Goal: Task Accomplishment & Management: Manage account settings

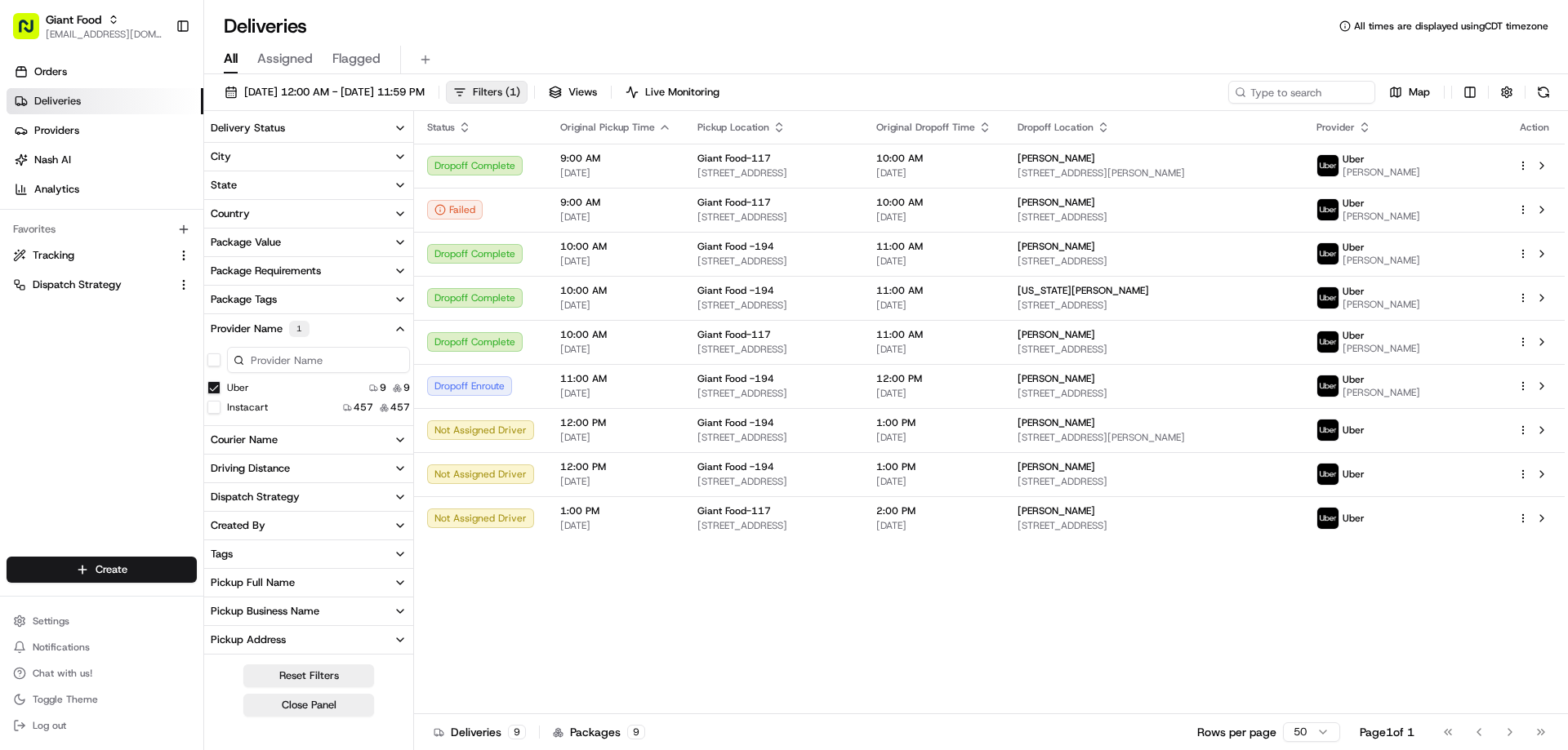
click at [520, 93] on span "Filters ( 1 )" at bounding box center [496, 92] width 47 height 15
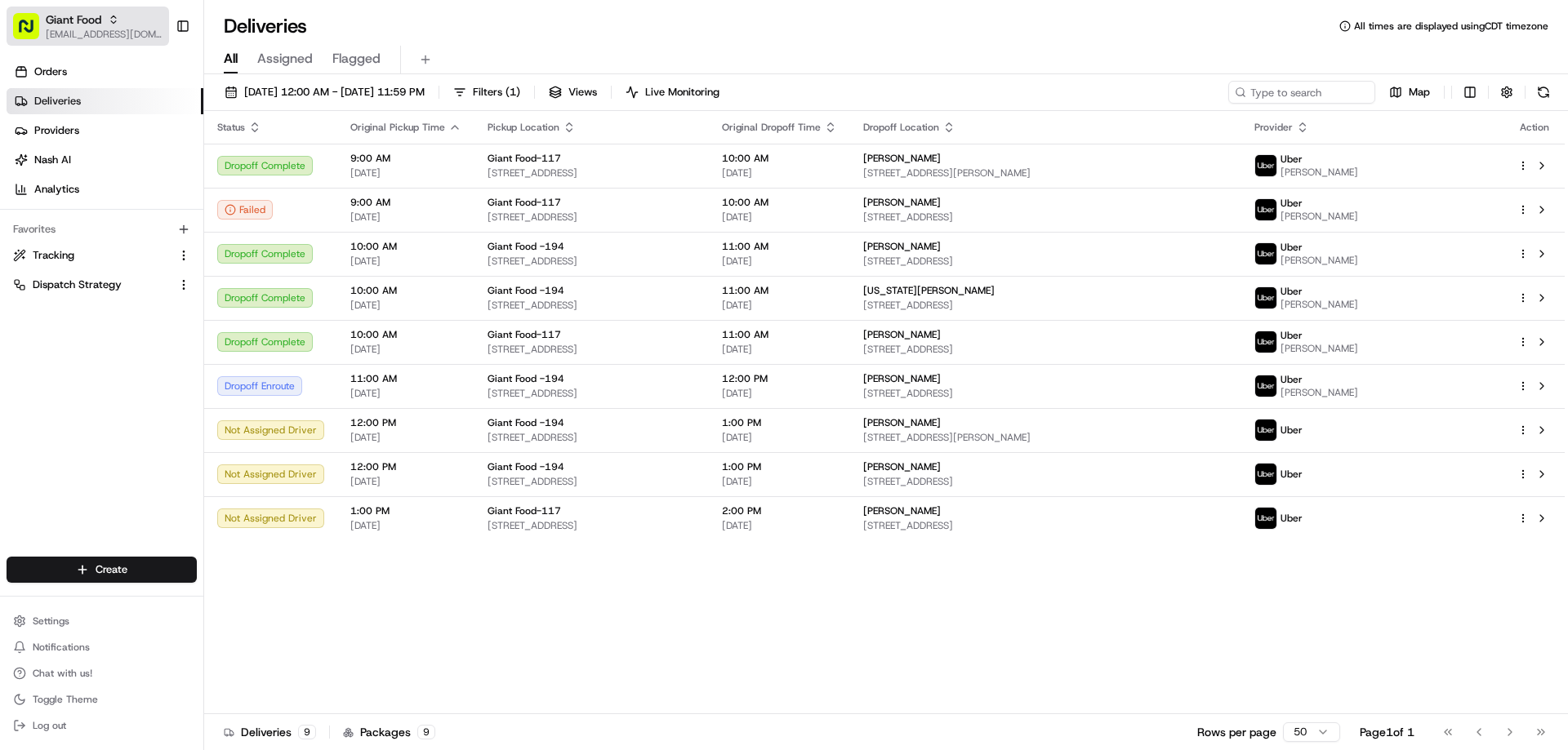
click at [73, 24] on span "Giant Food" at bounding box center [73, 19] width 55 height 16
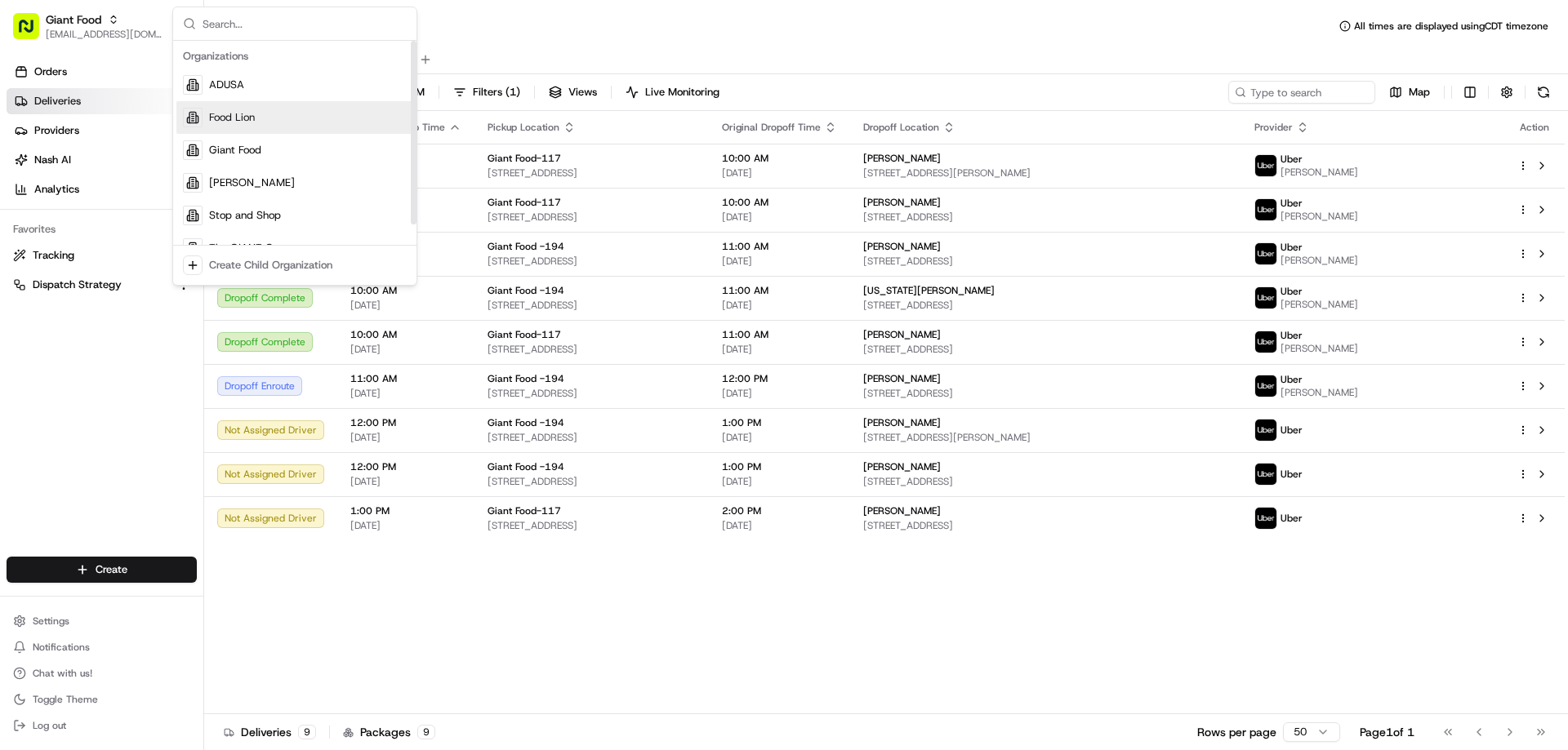
click at [228, 125] on div "Food Lion" at bounding box center [294, 118] width 237 height 33
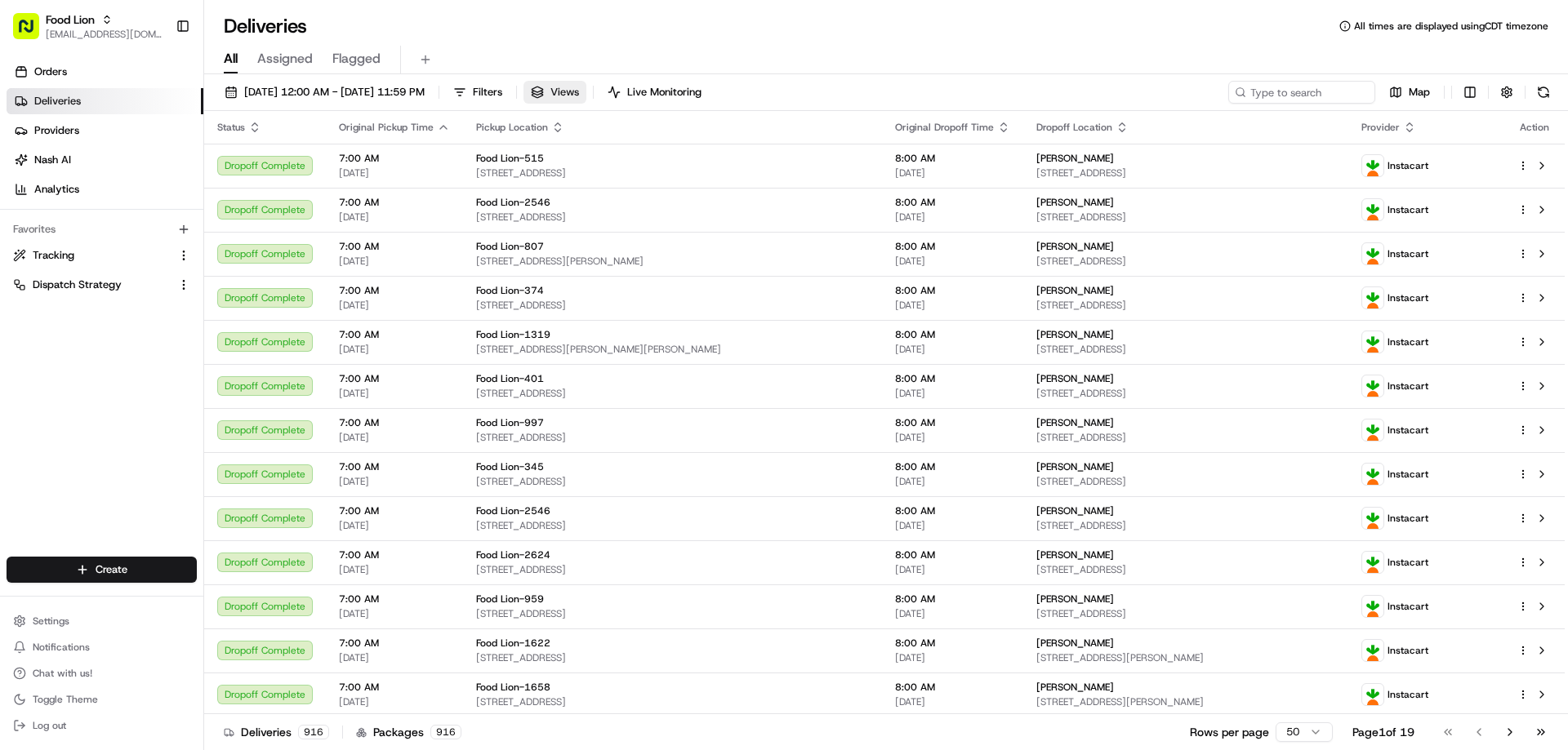
click at [579, 89] on span "Views" at bounding box center [564, 92] width 28 height 15
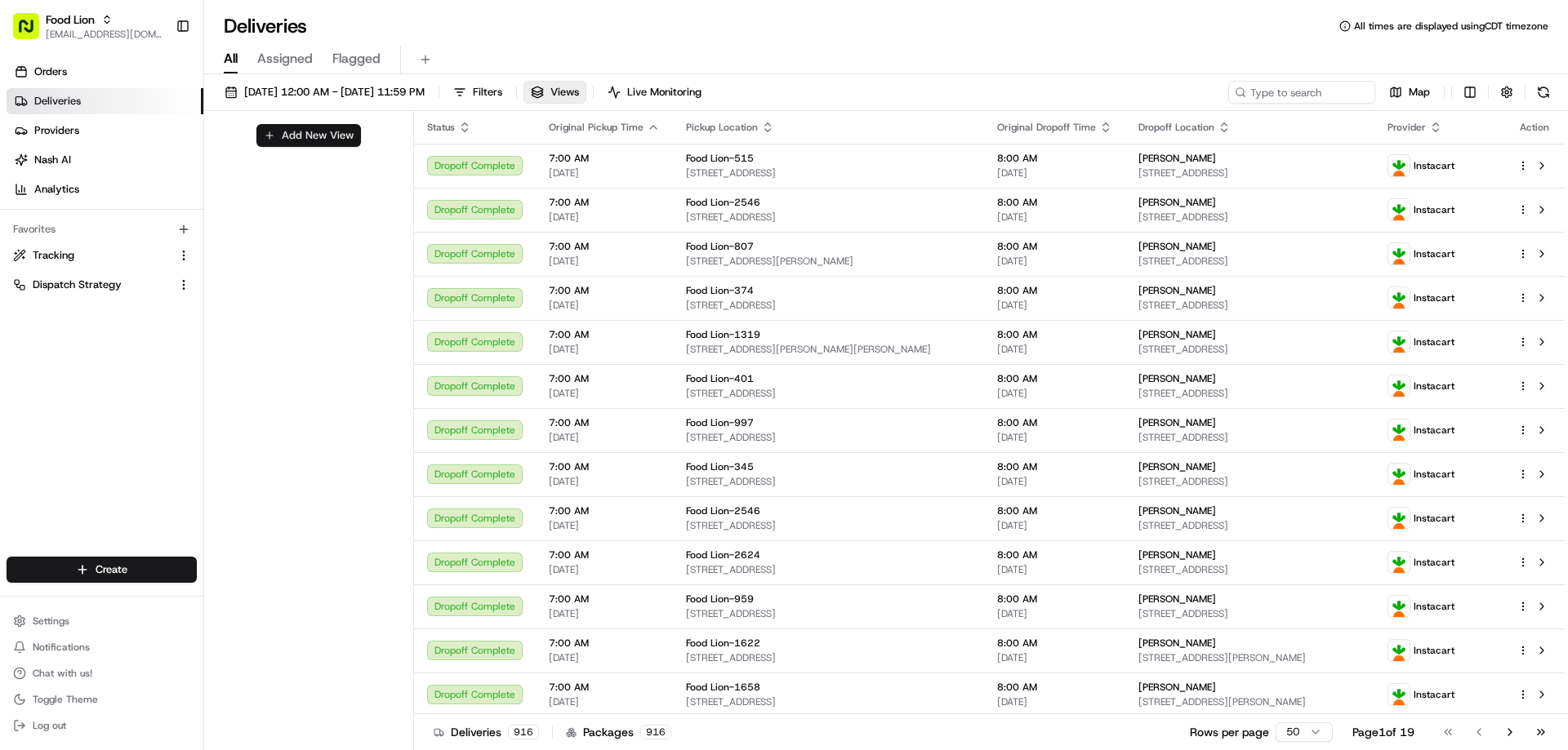
click at [262, 137] on button "Add New View" at bounding box center [308, 135] width 104 height 23
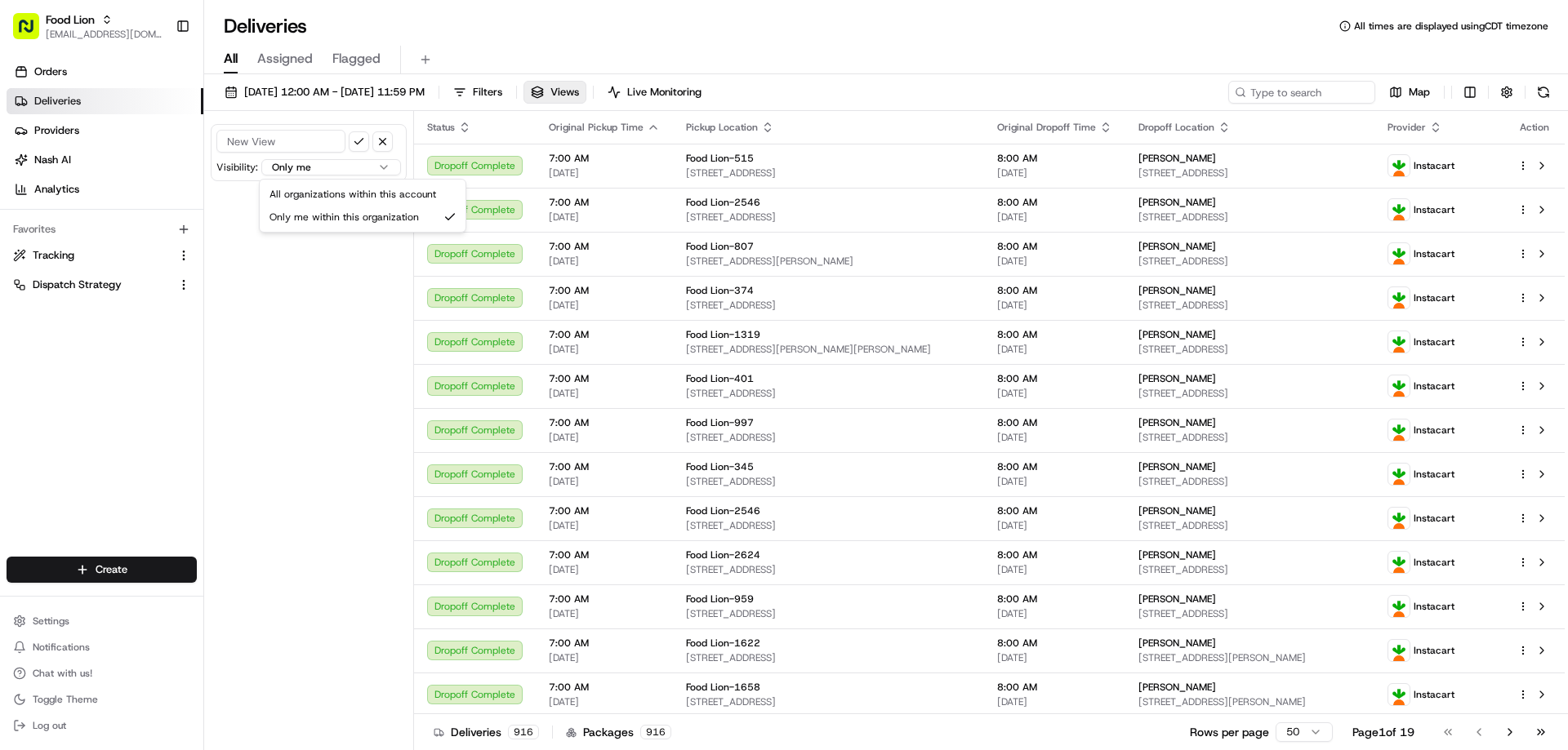
click at [387, 172] on html "Food Lion [EMAIL_ADDRESS][DOMAIN_NAME] Toggle Sidebar Orders Deliveries Provide…" at bounding box center [784, 375] width 1568 height 750
click at [1507, 93] on button "button" at bounding box center [1506, 92] width 23 height 23
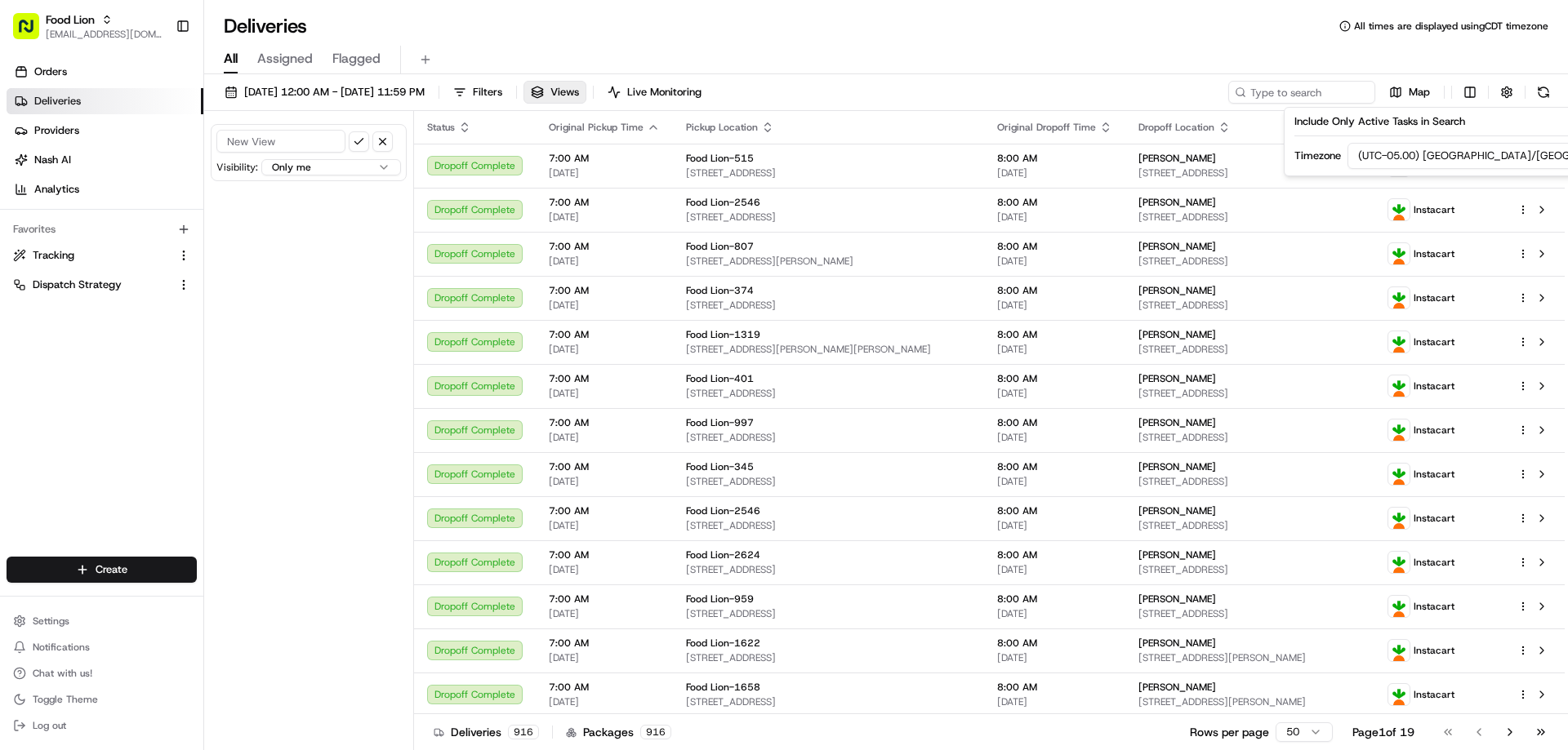
click at [1495, 61] on div "All Assigned Flagged" at bounding box center [885, 59] width 1363 height 28
click at [282, 60] on span "Assigned" at bounding box center [285, 59] width 55 height 20
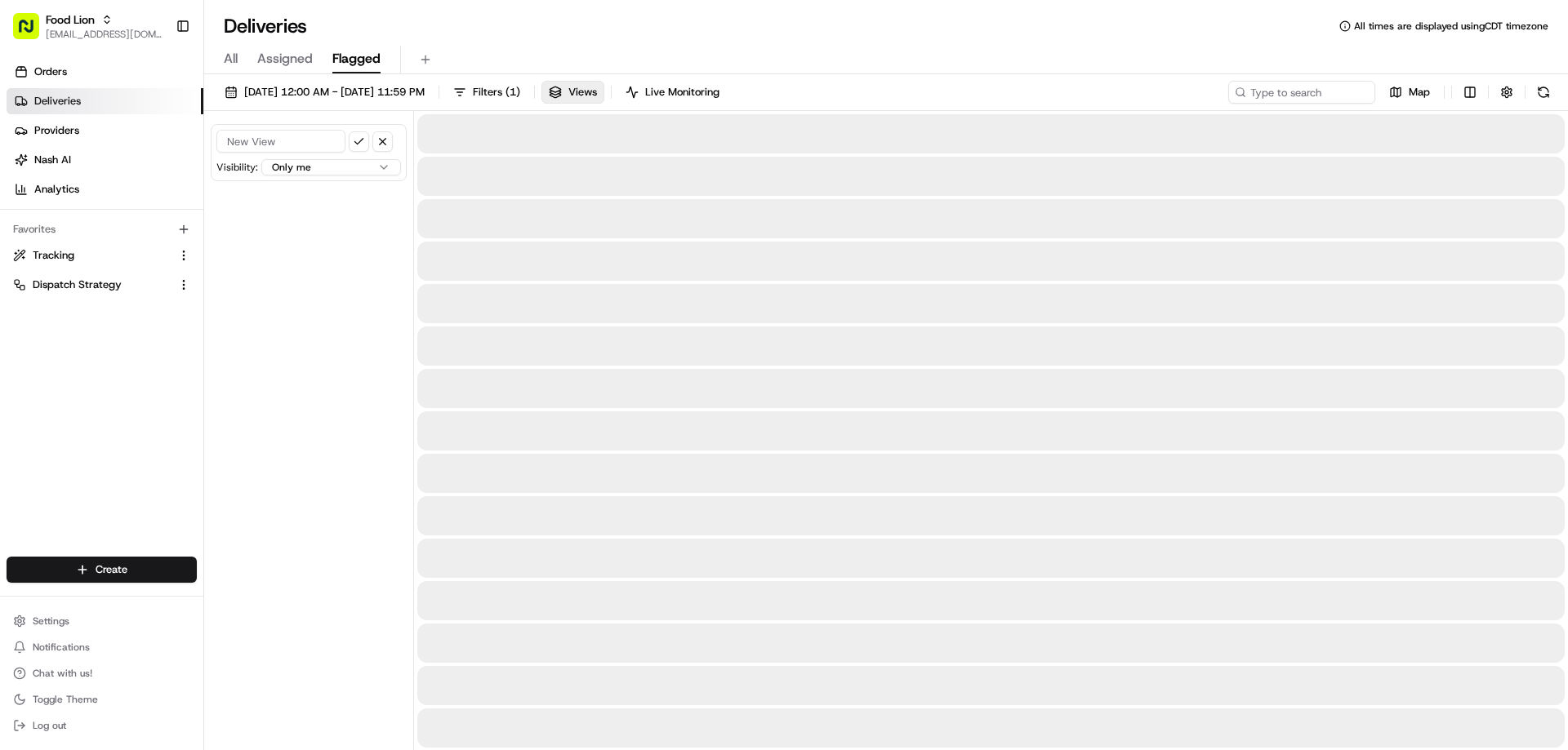
click at [356, 57] on span "Flagged" at bounding box center [356, 59] width 48 height 20
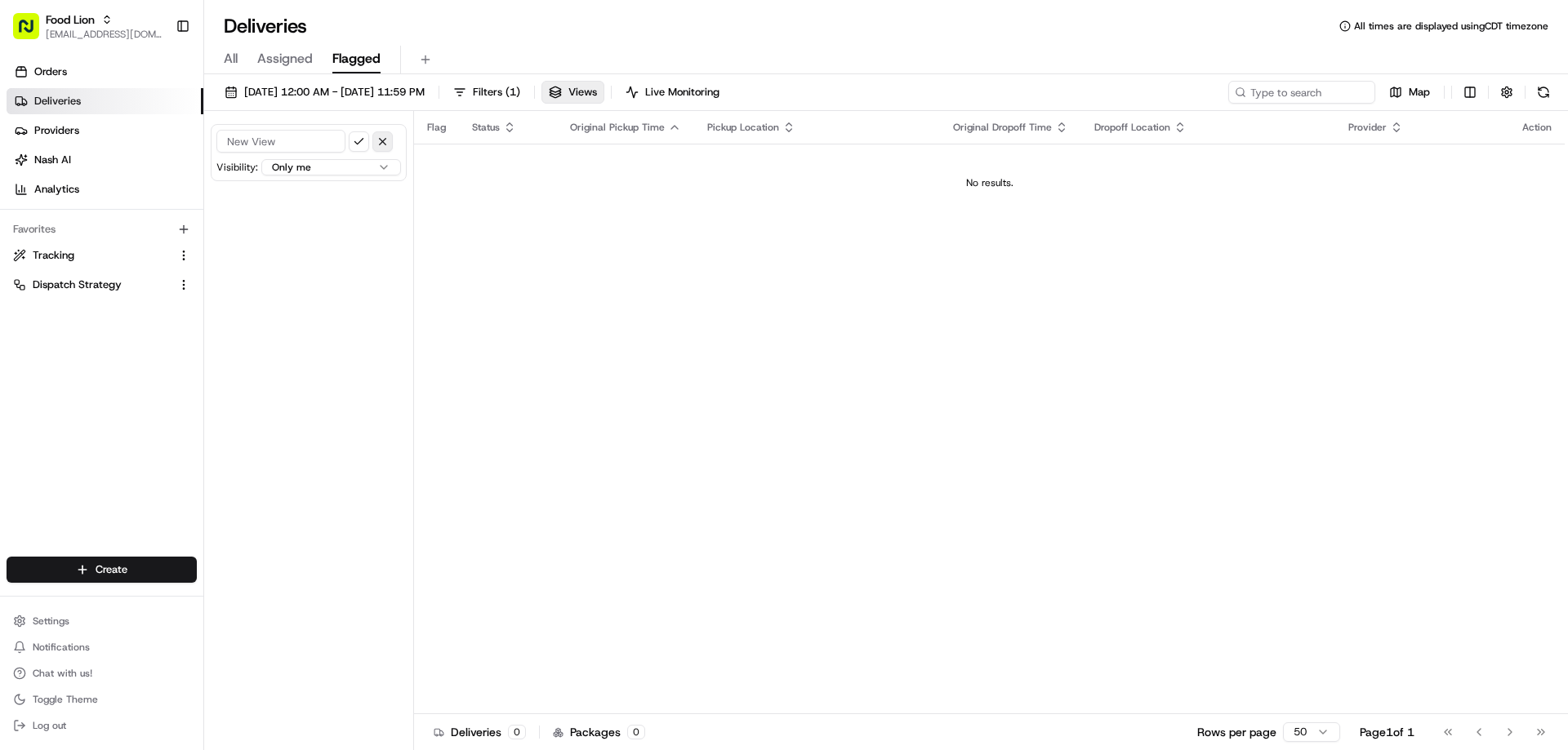
click at [386, 150] on button "button" at bounding box center [382, 142] width 21 height 21
click at [719, 94] on span "Live Monitoring" at bounding box center [682, 92] width 74 height 15
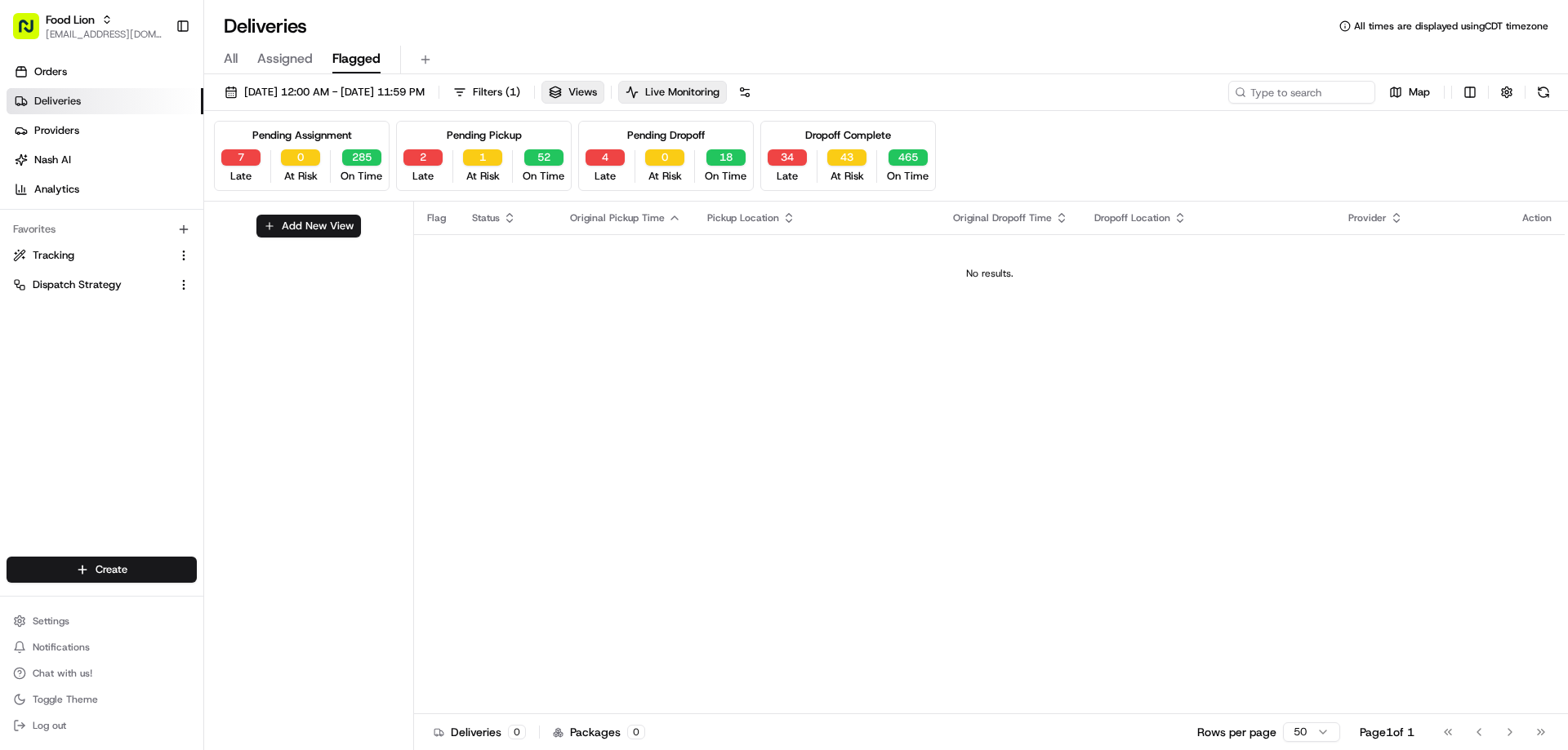
click at [783, 175] on span "Late" at bounding box center [787, 176] width 22 height 15
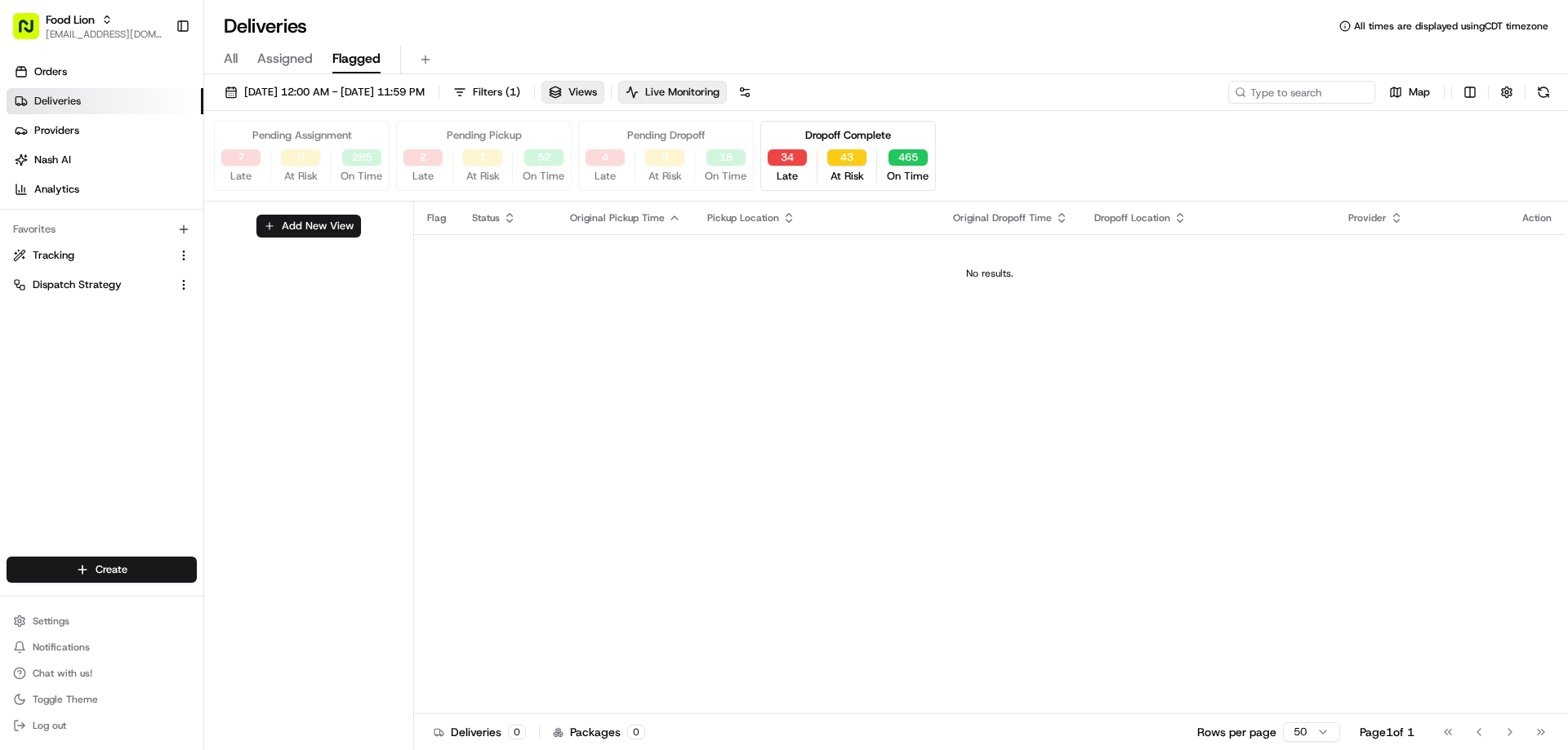
click at [784, 149] on div "Dropoff Complete 34 Late 43 At Risk 465 On Time" at bounding box center [848, 156] width 176 height 71
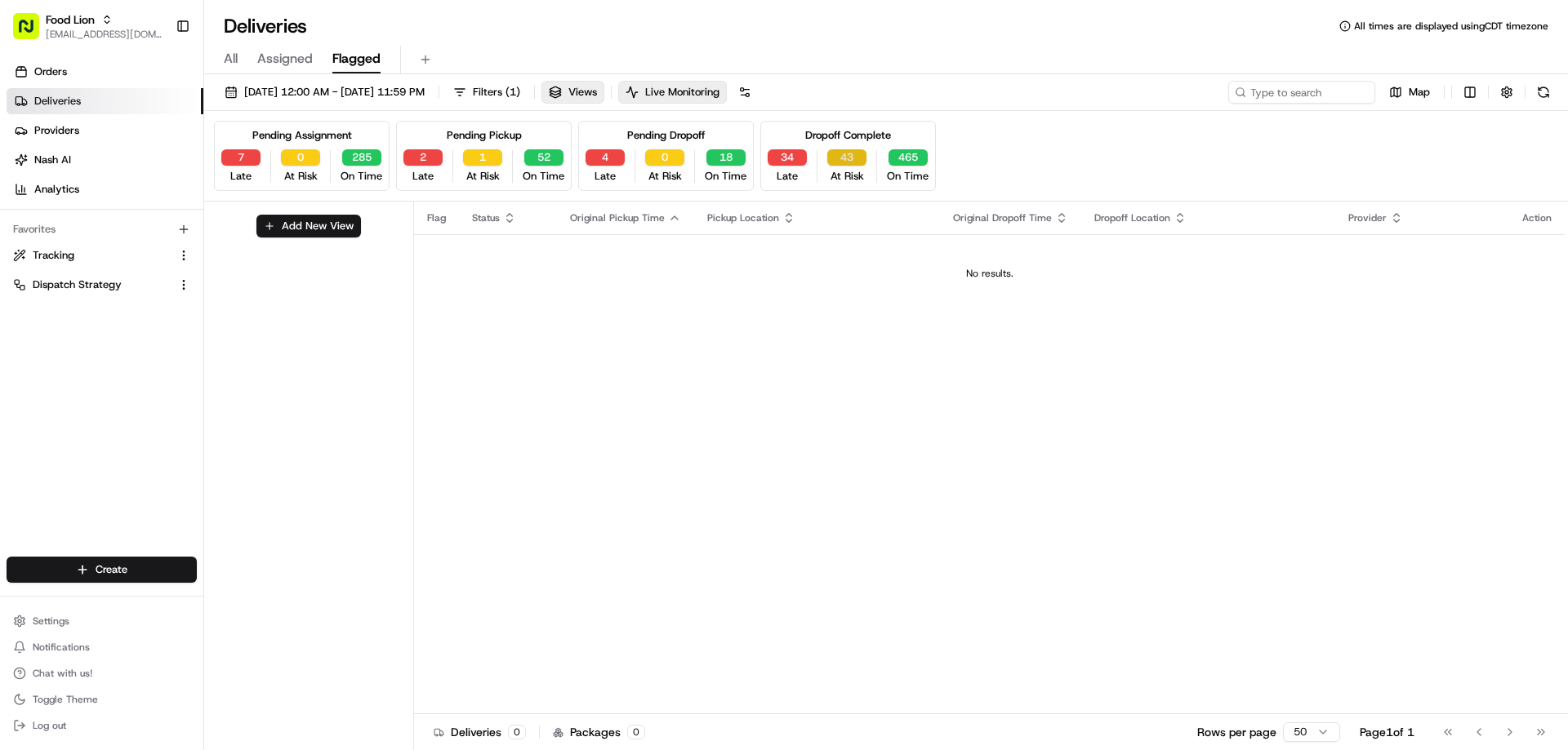
click at [840, 159] on button "43" at bounding box center [847, 158] width 40 height 16
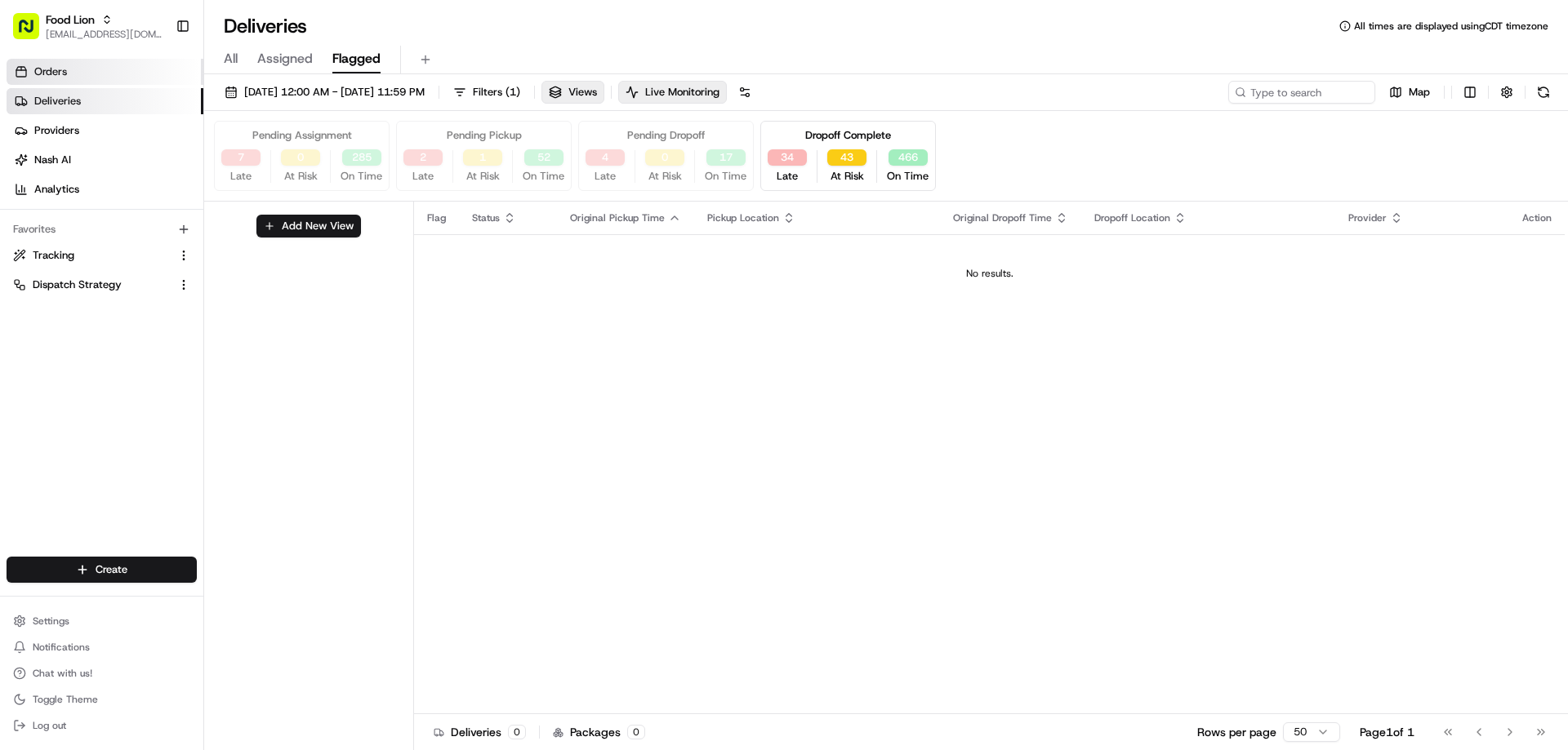
click at [40, 71] on span "Orders" at bounding box center [51, 71] width 33 height 15
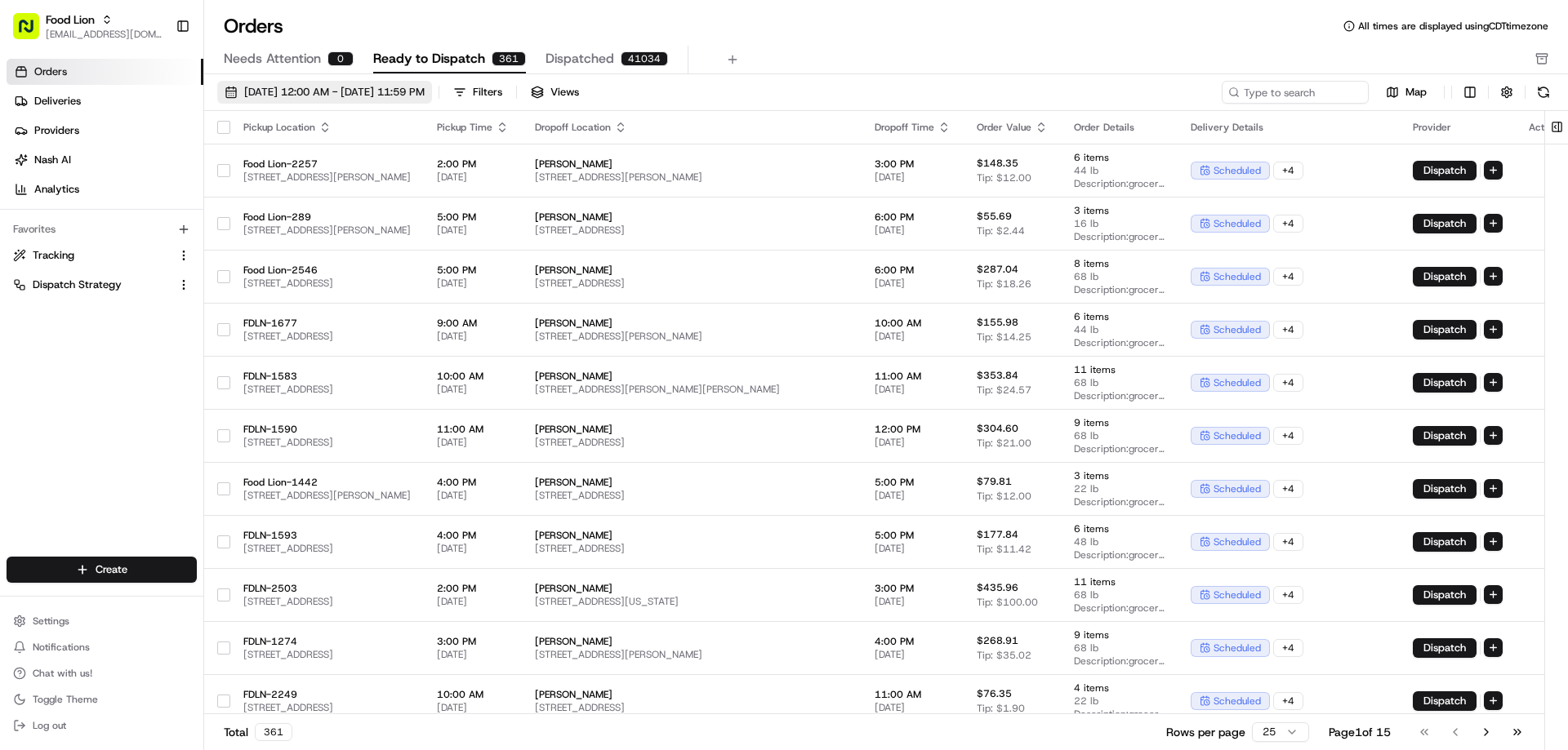
click at [355, 91] on span "[DATE] 12:00 AM - [DATE] 11:59 PM" at bounding box center [335, 92] width 181 height 15
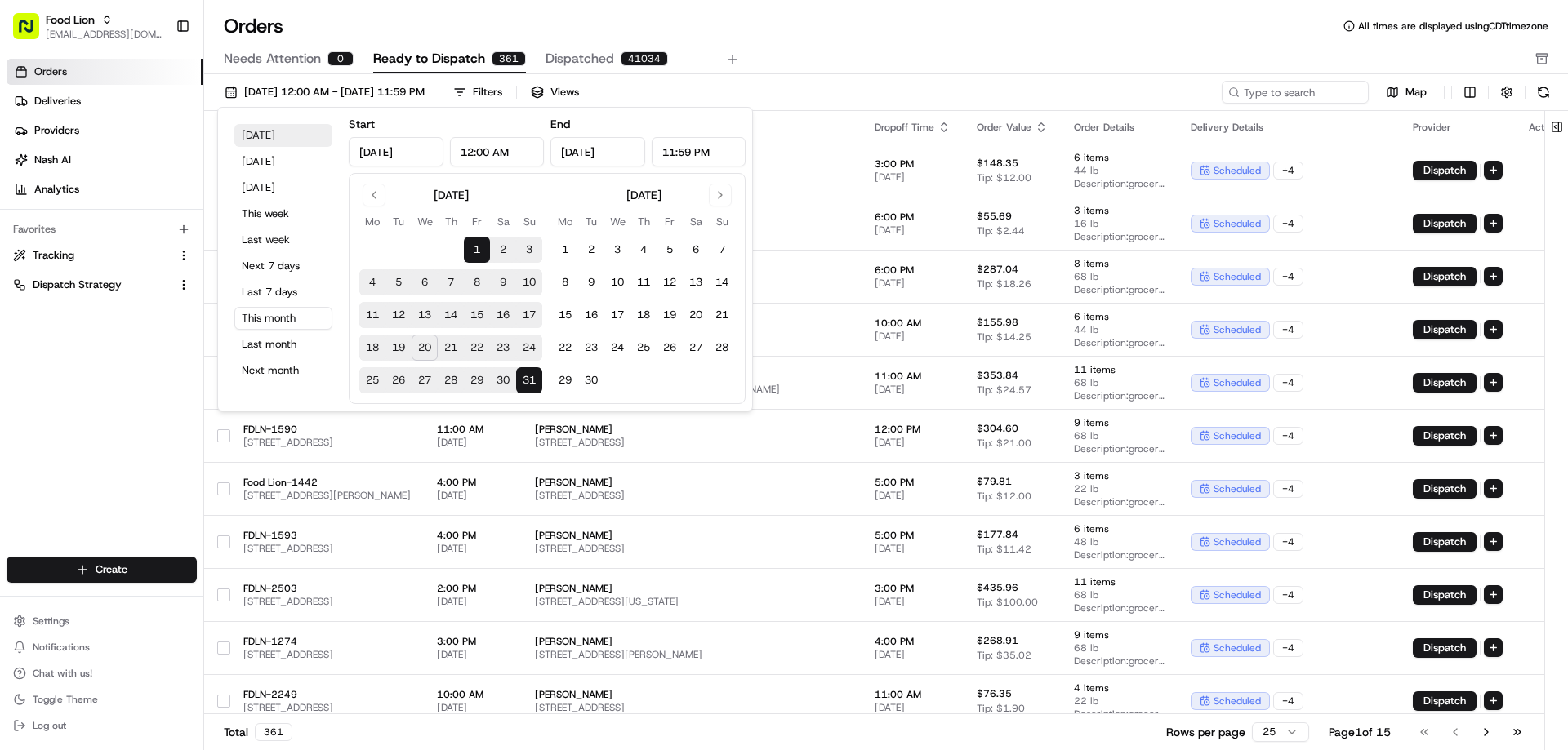
click at [264, 131] on button "[DATE]" at bounding box center [283, 135] width 98 height 23
type input "[DATE]"
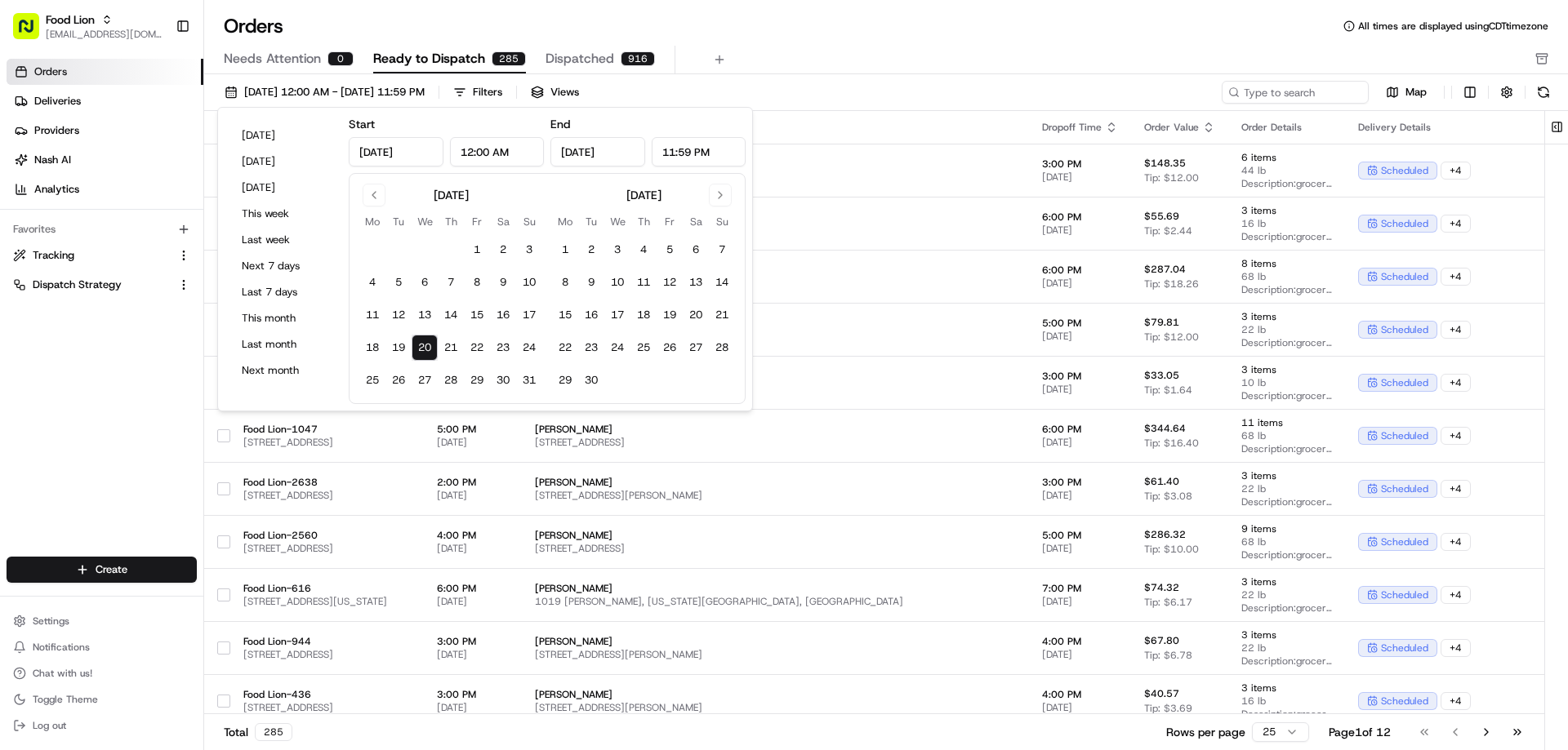
click at [795, 40] on div "Orders All times are displayed using CDT timezone Needs Attention 0 Ready to Di…" at bounding box center [885, 43] width 1363 height 61
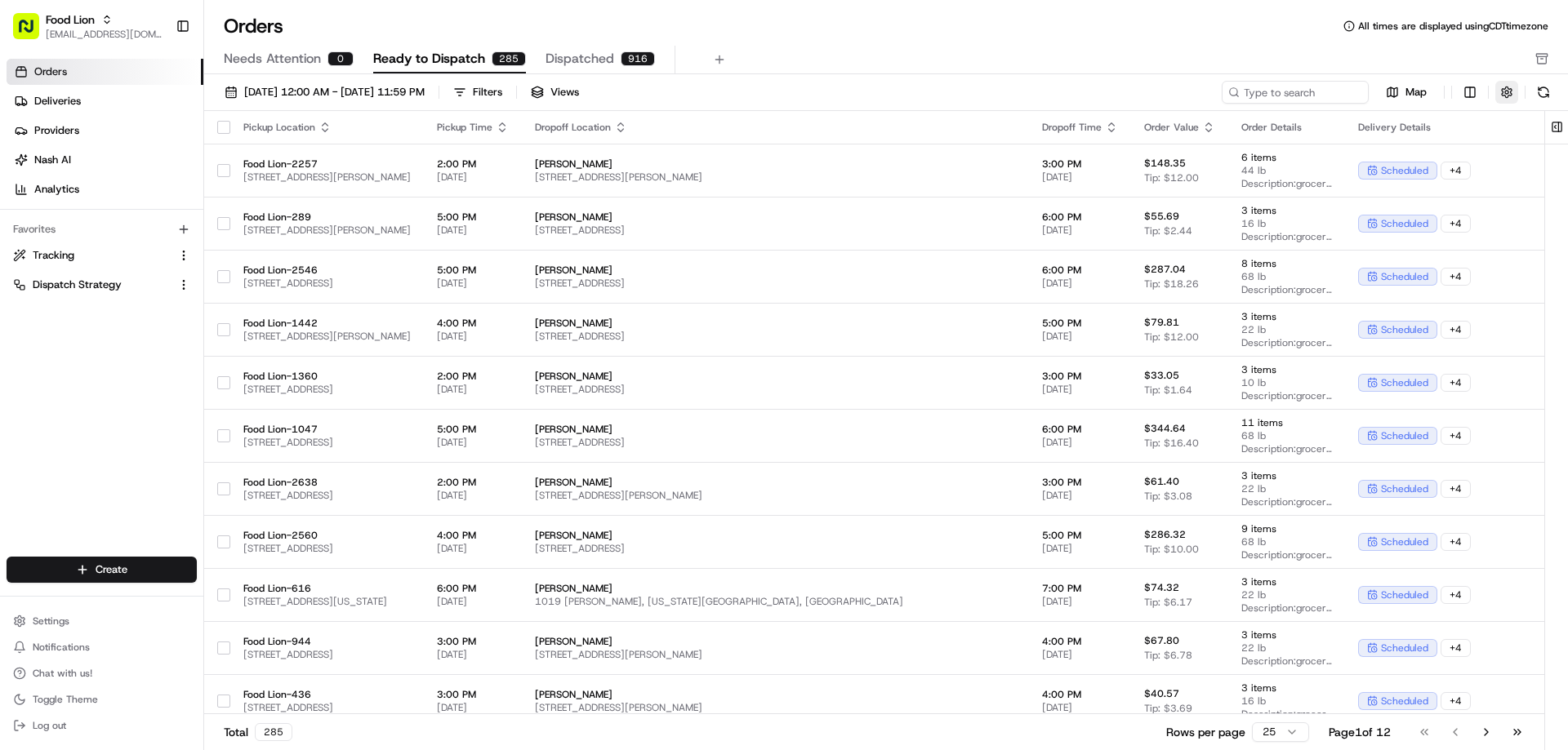
click at [1506, 90] on button "button" at bounding box center [1506, 92] width 23 height 23
click at [57, 623] on span "Settings" at bounding box center [51, 621] width 37 height 13
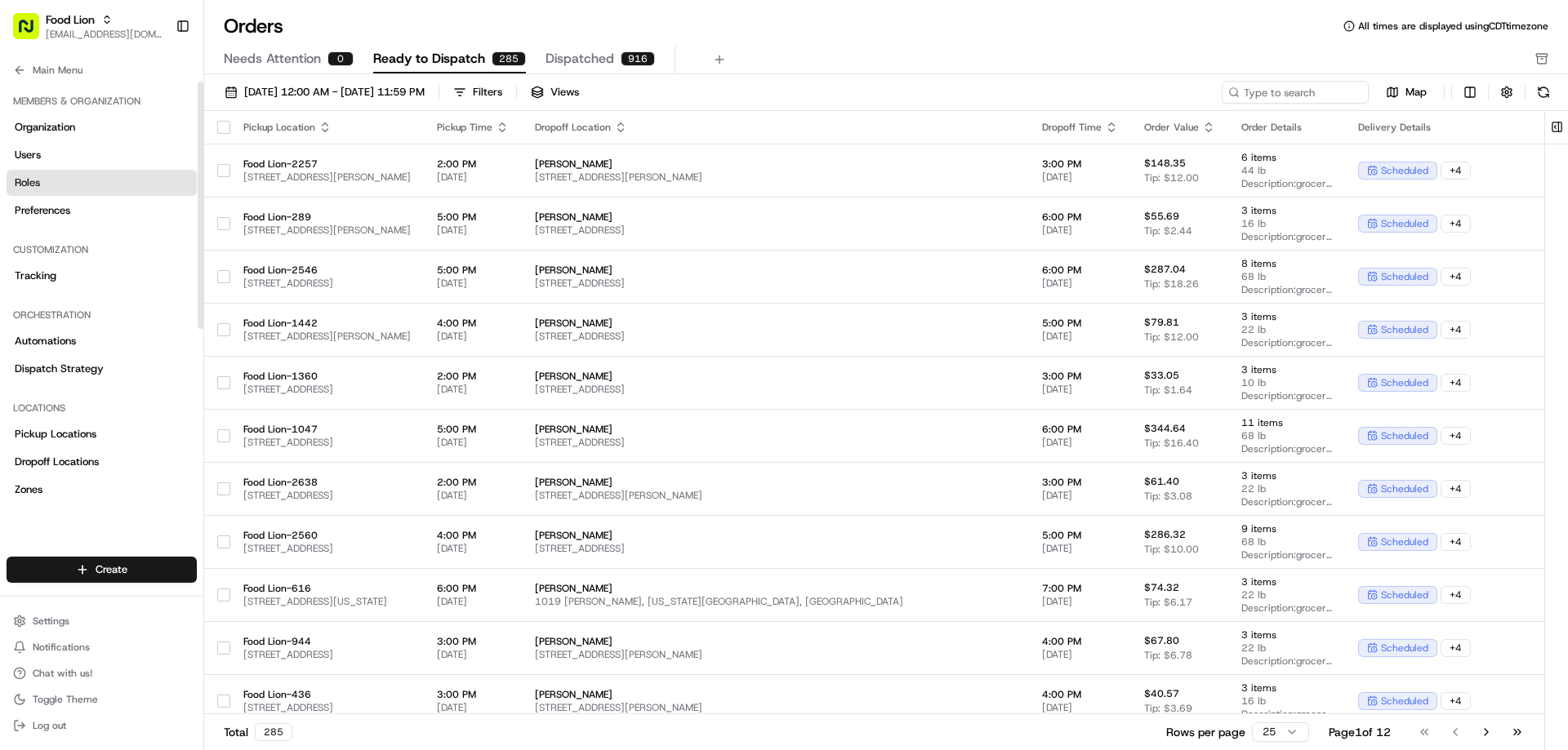
click at [34, 187] on span "Roles" at bounding box center [27, 183] width 25 height 15
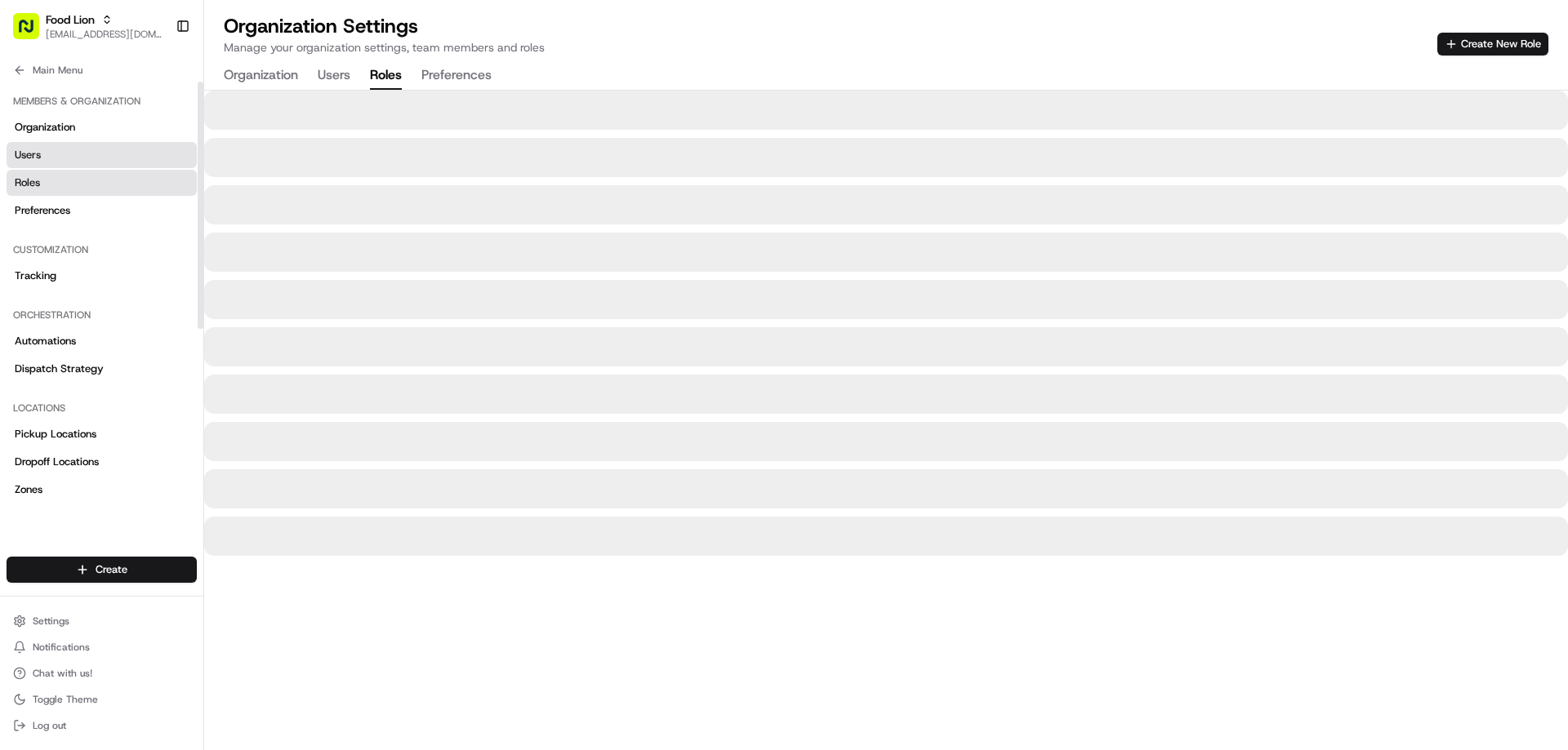
click at [34, 159] on span "Users" at bounding box center [28, 155] width 26 height 15
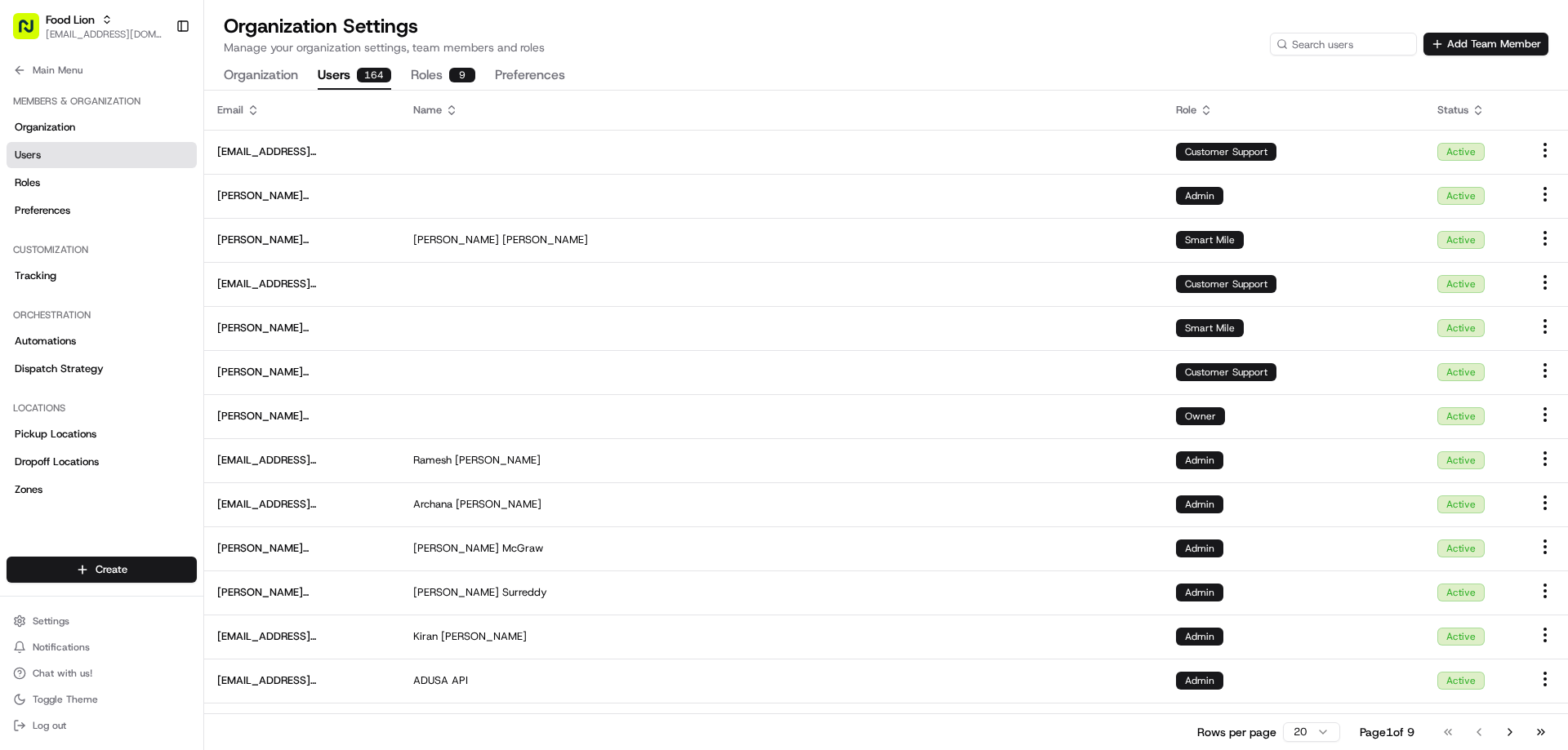
click at [1204, 106] on icon at bounding box center [1205, 109] width 13 height 13
click at [1205, 109] on icon at bounding box center [1205, 109] width 13 height 13
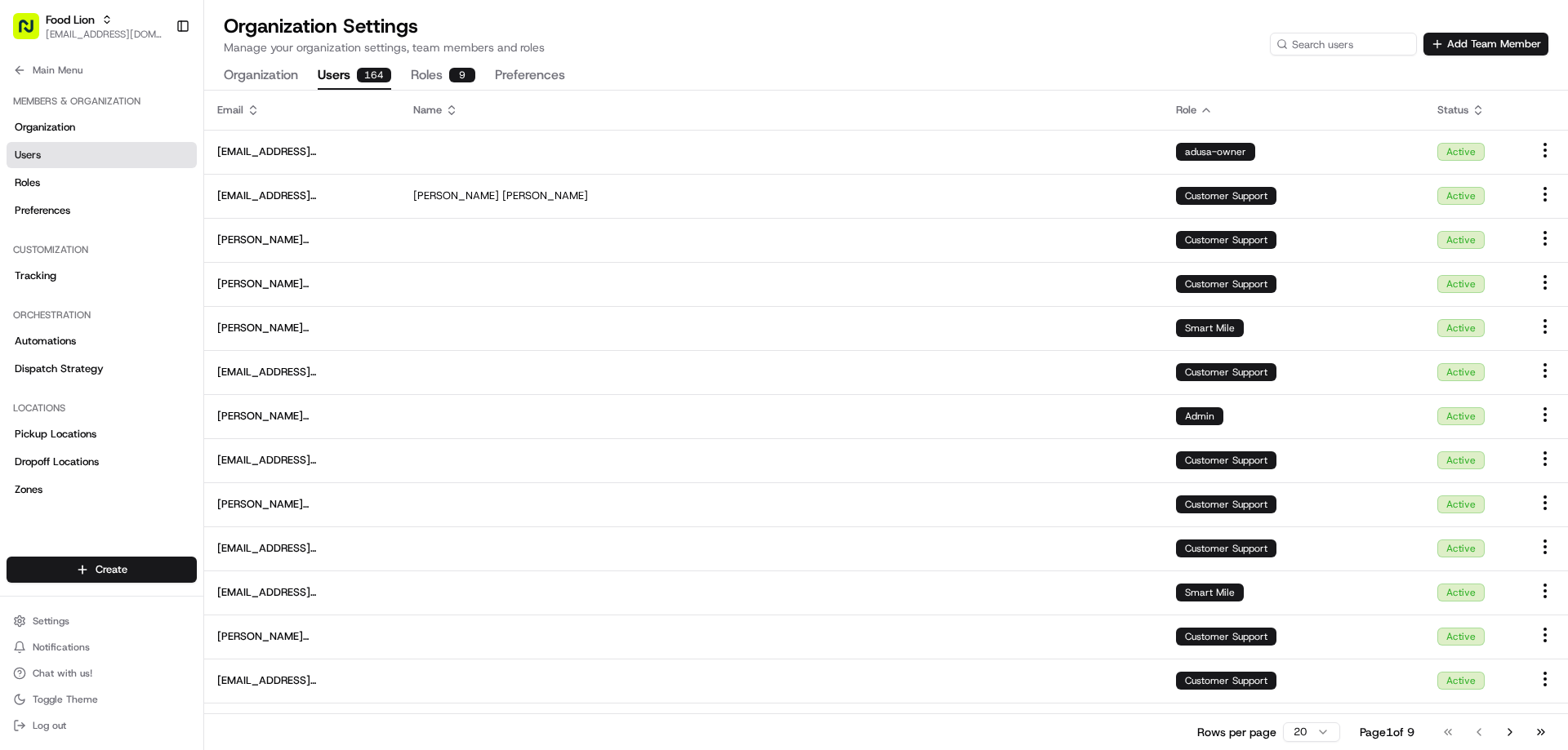
click at [1205, 109] on icon at bounding box center [1206, 110] width 7 height 3
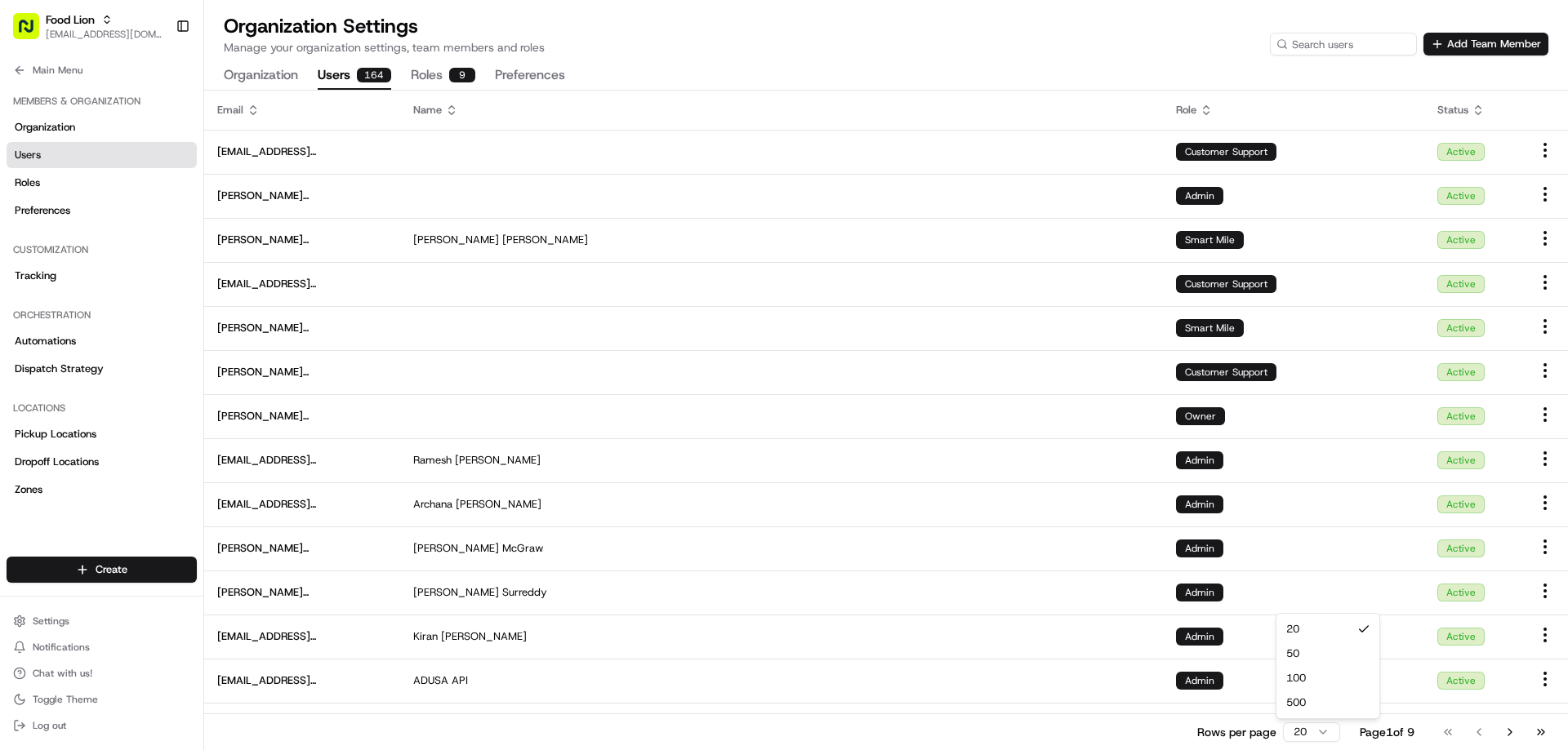
click at [1317, 730] on html "Food Lion [EMAIL_ADDRESS][DOMAIN_NAME] Toggle Sidebar Orders Deliveries Provide…" at bounding box center [784, 375] width 1568 height 750
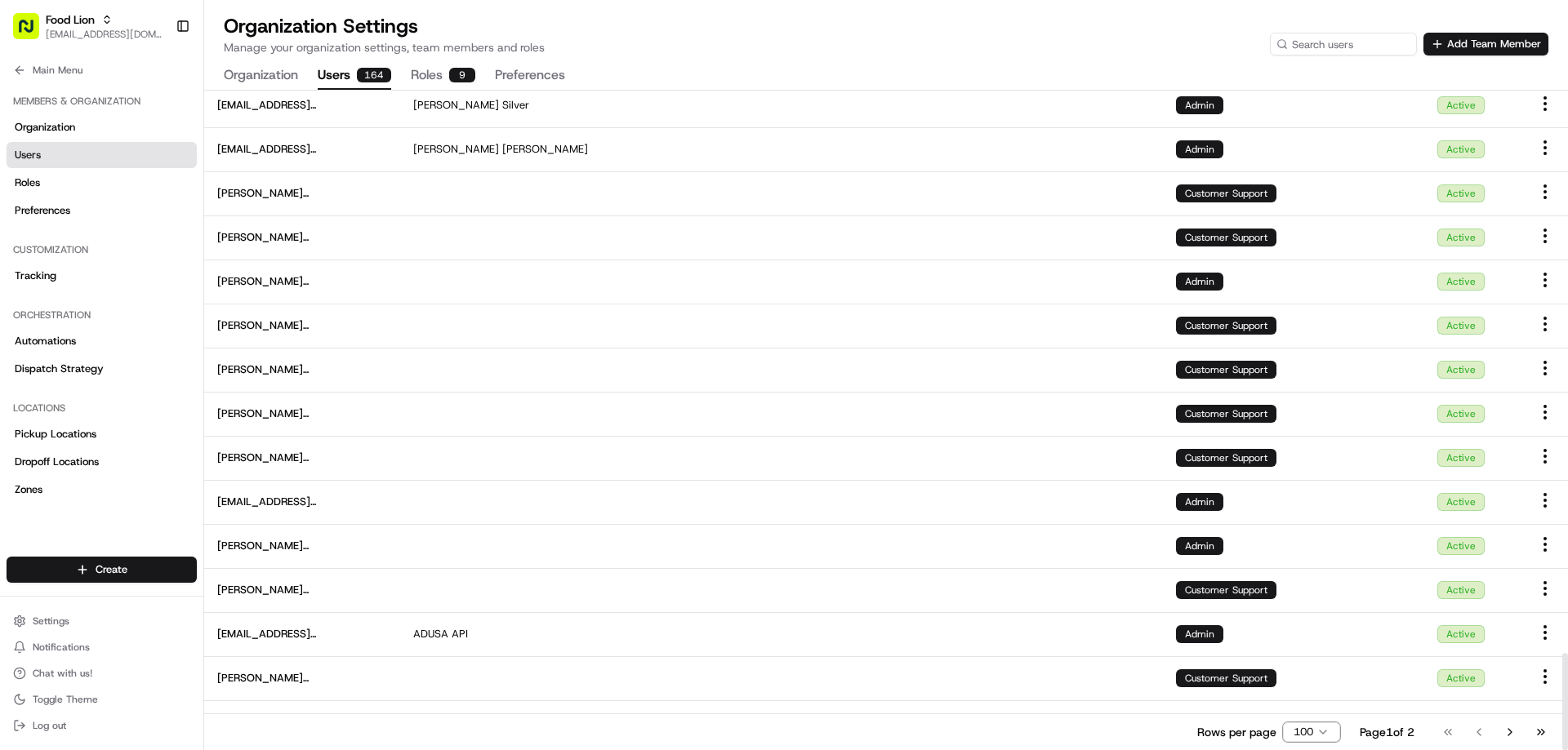
scroll to position [3825, 0]
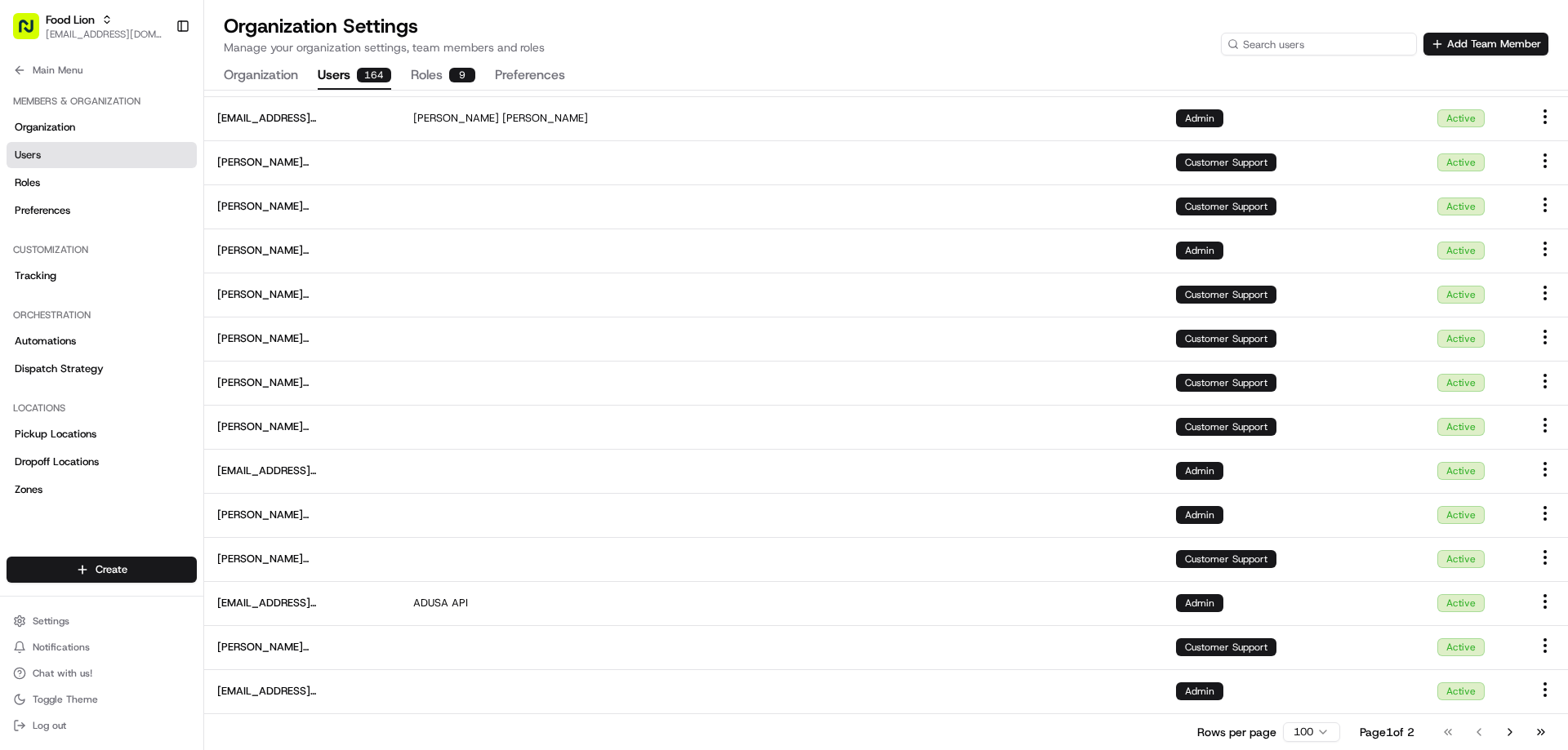
click at [1328, 48] on input at bounding box center [1319, 44] width 196 height 23
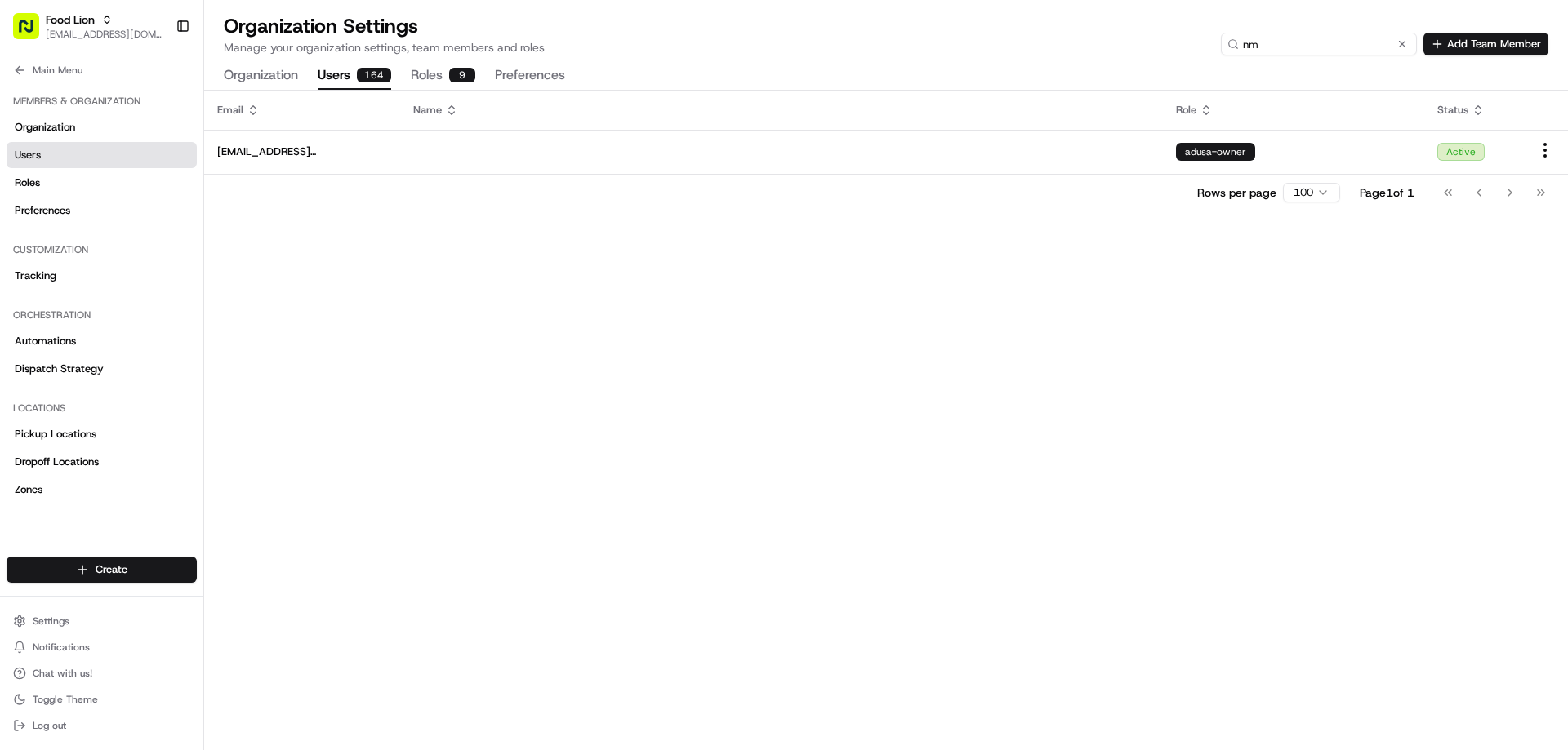
scroll to position [0, 0]
type input "nm"
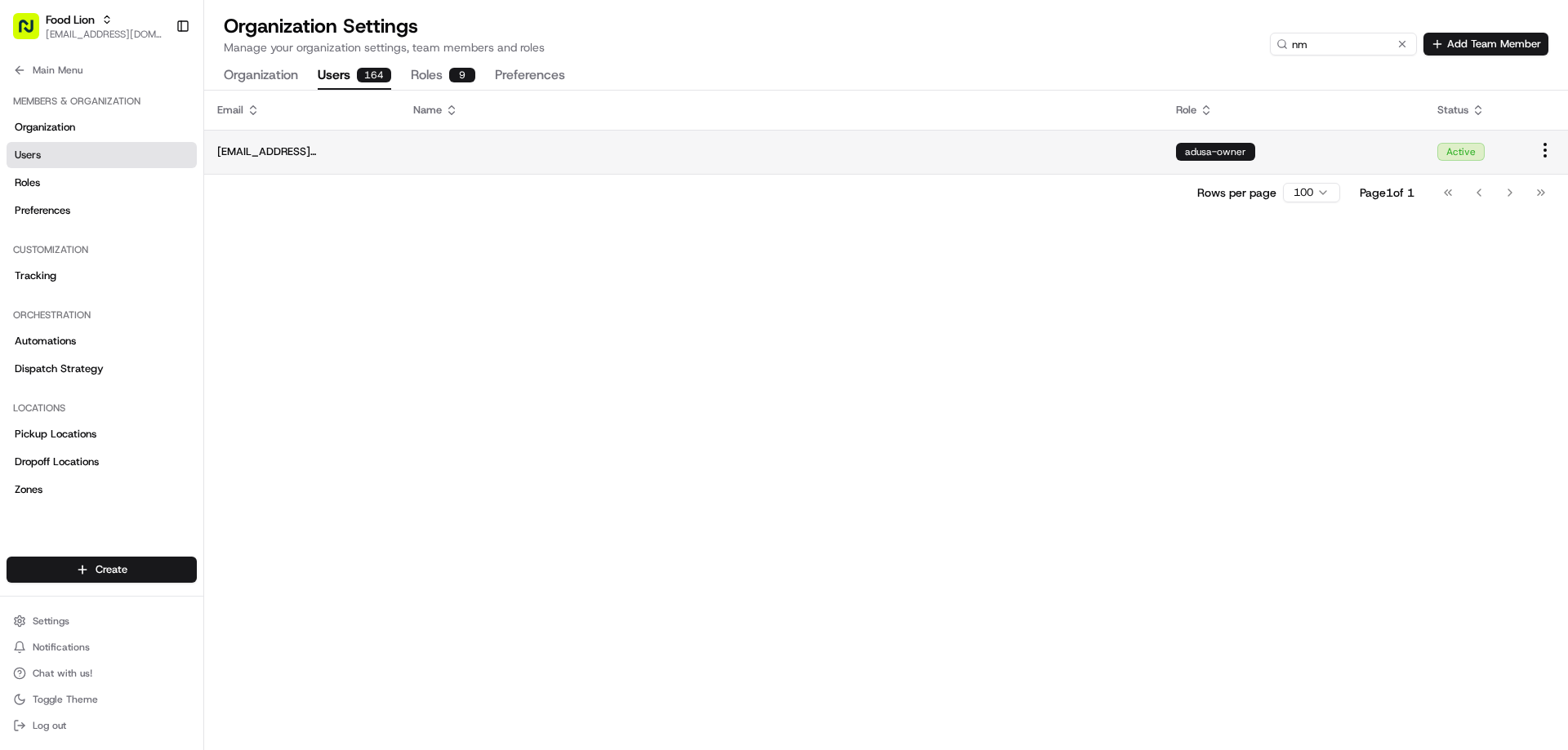
click at [292, 146] on span "[EMAIL_ADDRESS][DOMAIN_NAME]" at bounding box center [301, 152] width 170 height 15
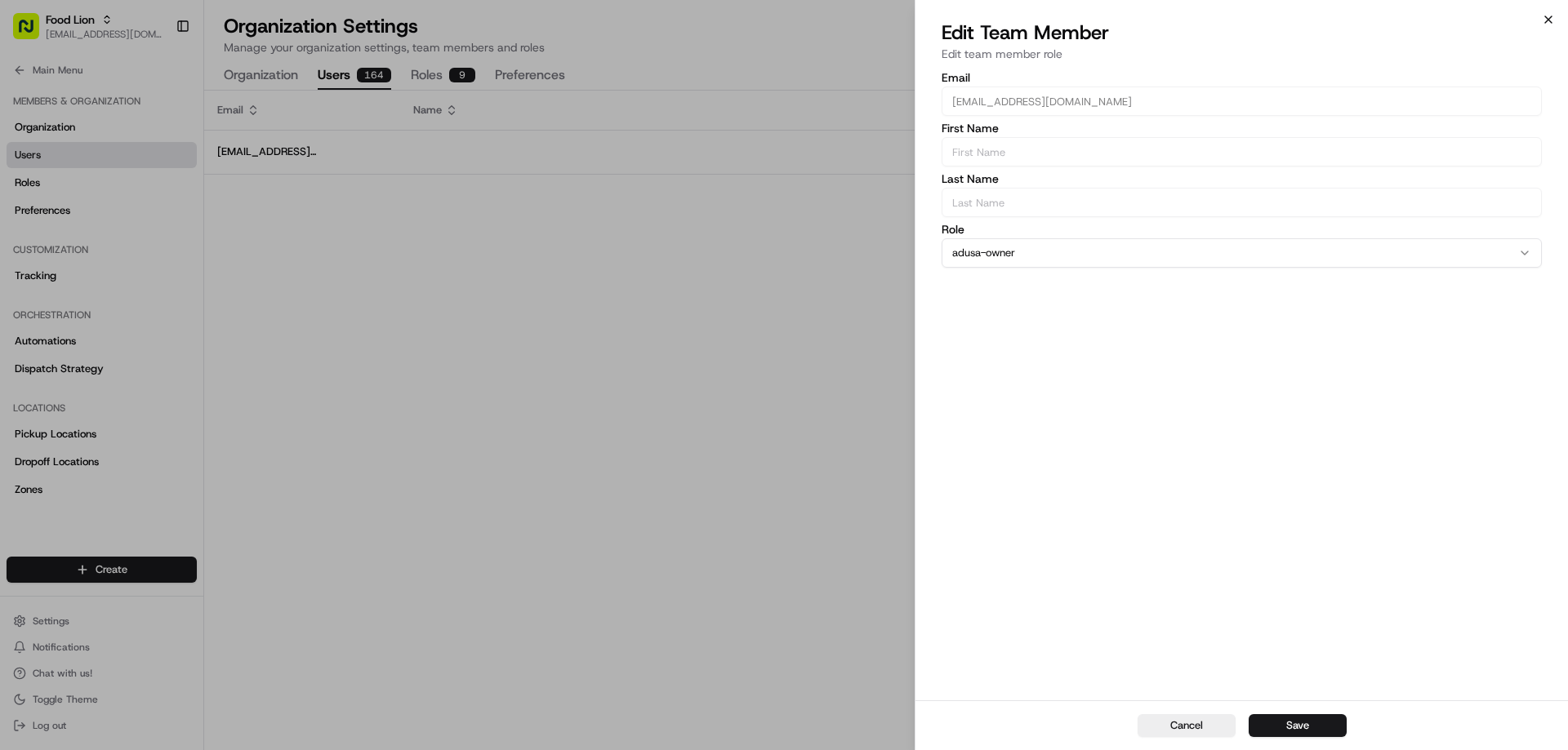
click at [1550, 23] on icon "button" at bounding box center [1547, 19] width 13 height 13
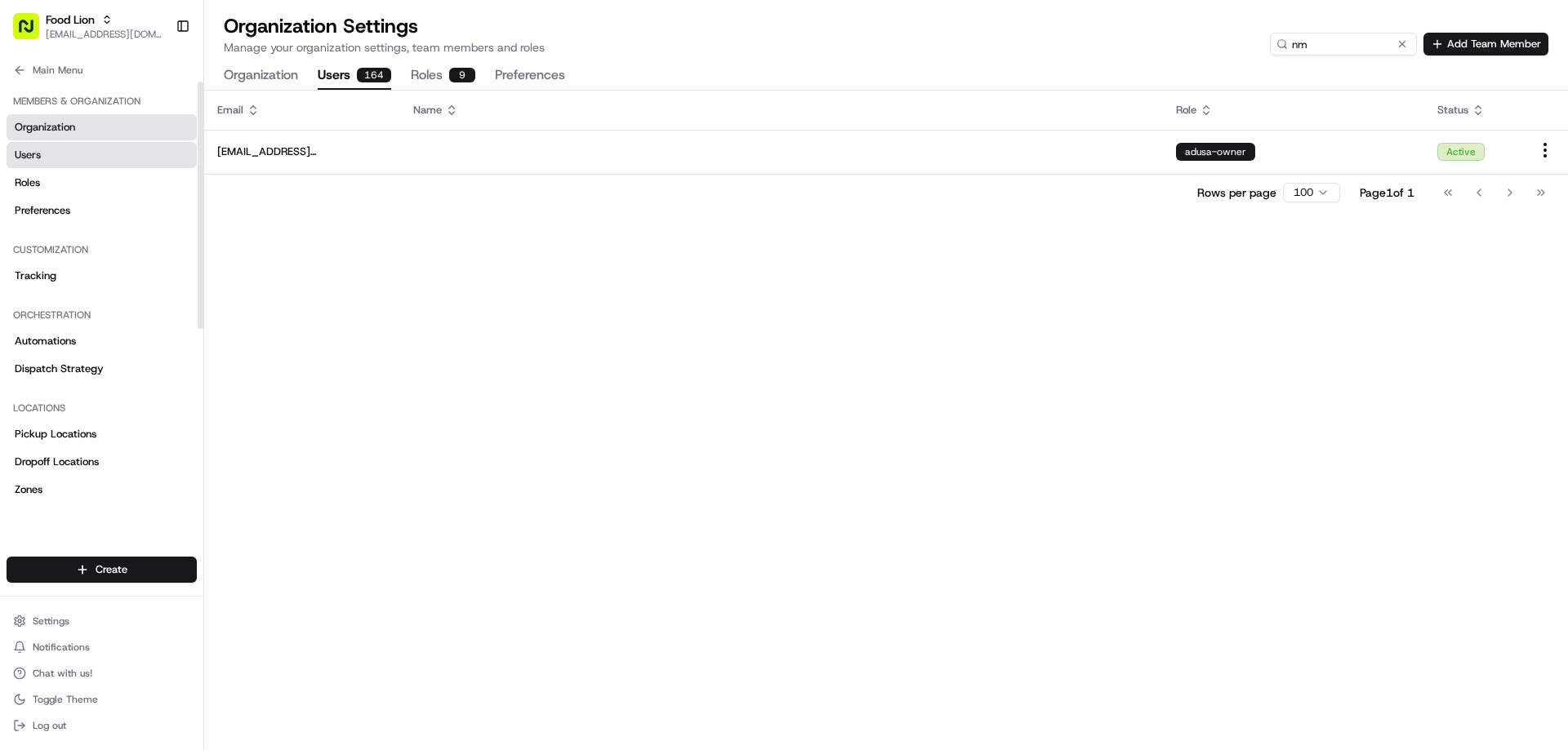
click at [65, 124] on span "Organization" at bounding box center [45, 127] width 60 height 15
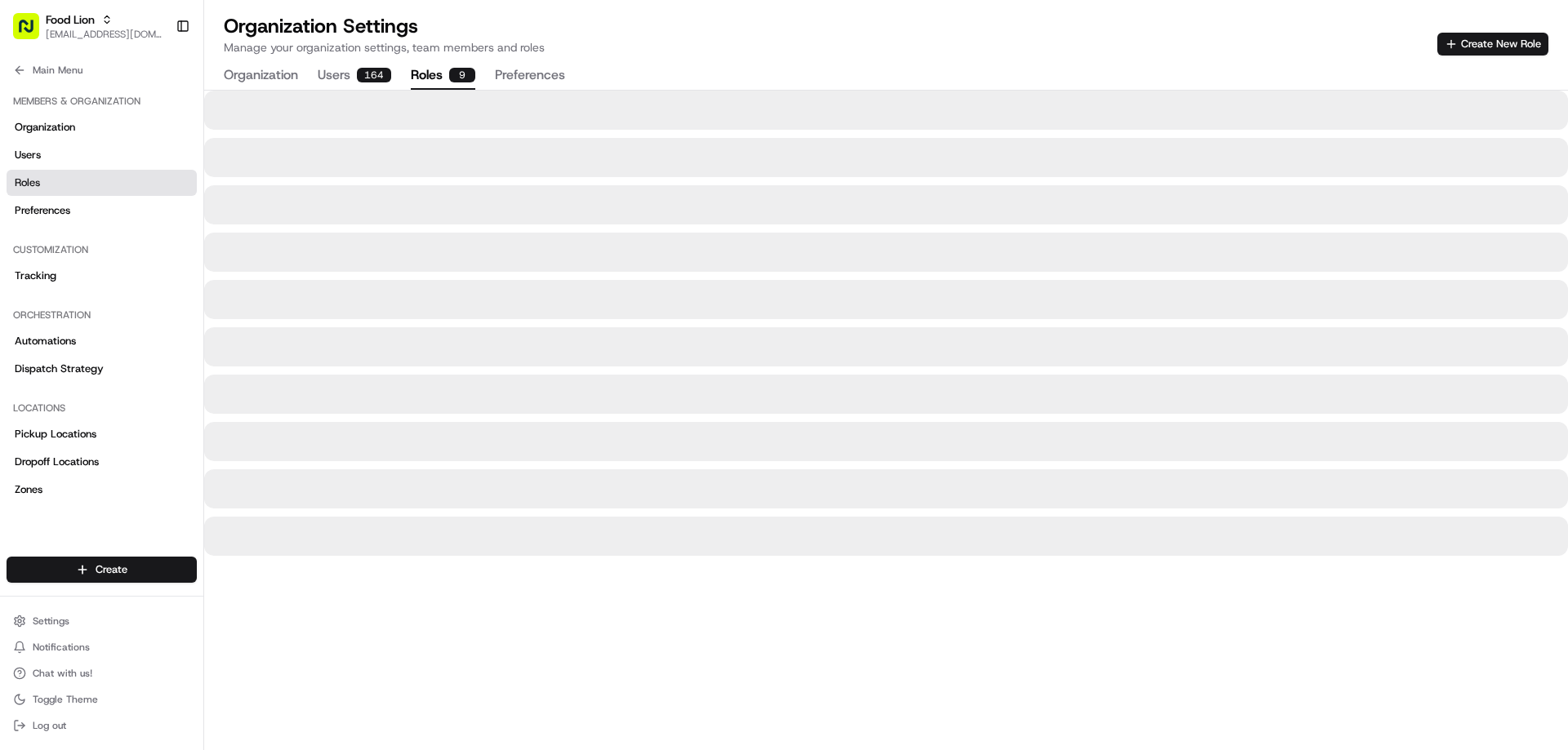
click at [425, 75] on button "Roles 9" at bounding box center [443, 76] width 65 height 28
click at [66, 30] on span "[EMAIL_ADDRESS][DOMAIN_NAME]" at bounding box center [104, 34] width 117 height 13
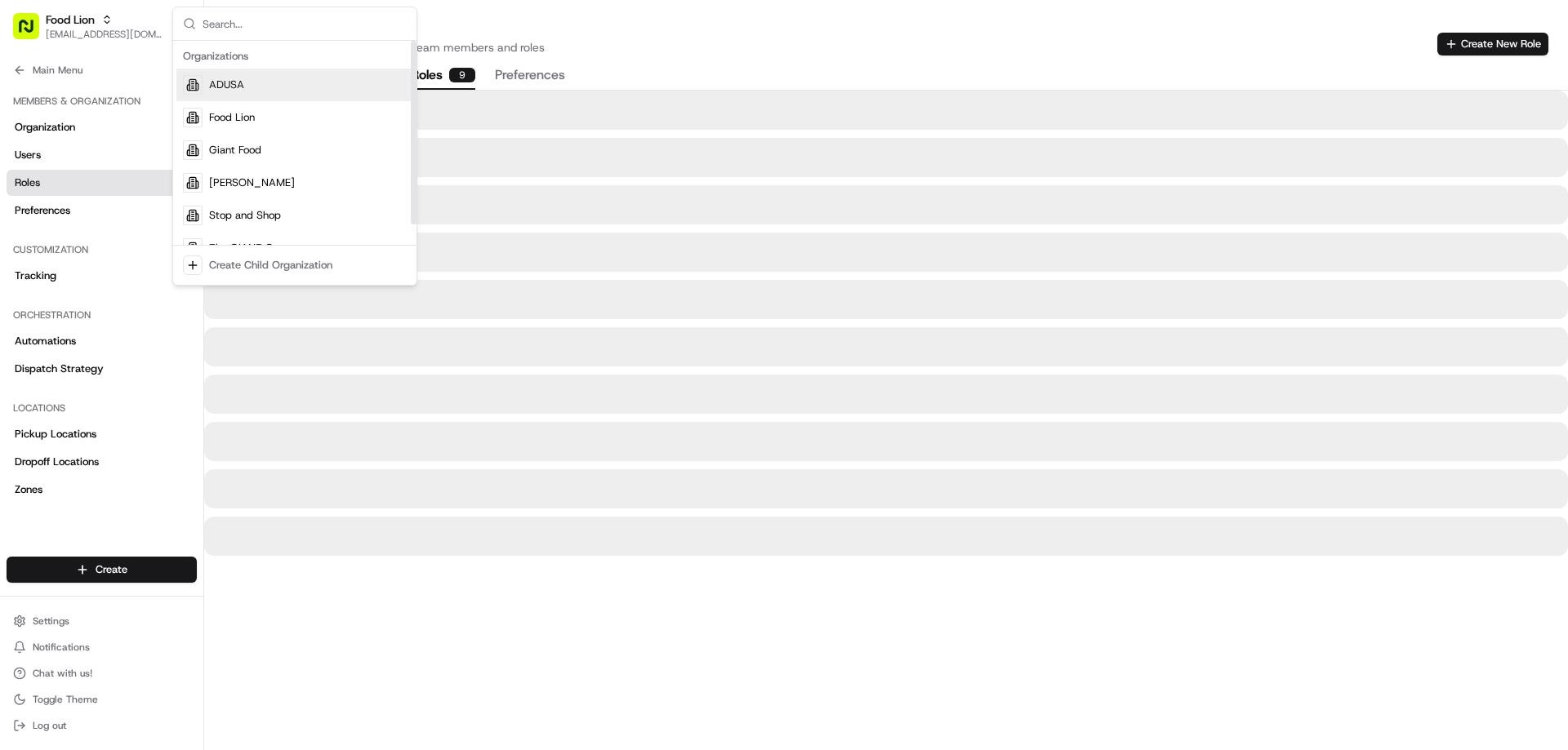
click at [250, 86] on div "ADUSA" at bounding box center [294, 85] width 237 height 33
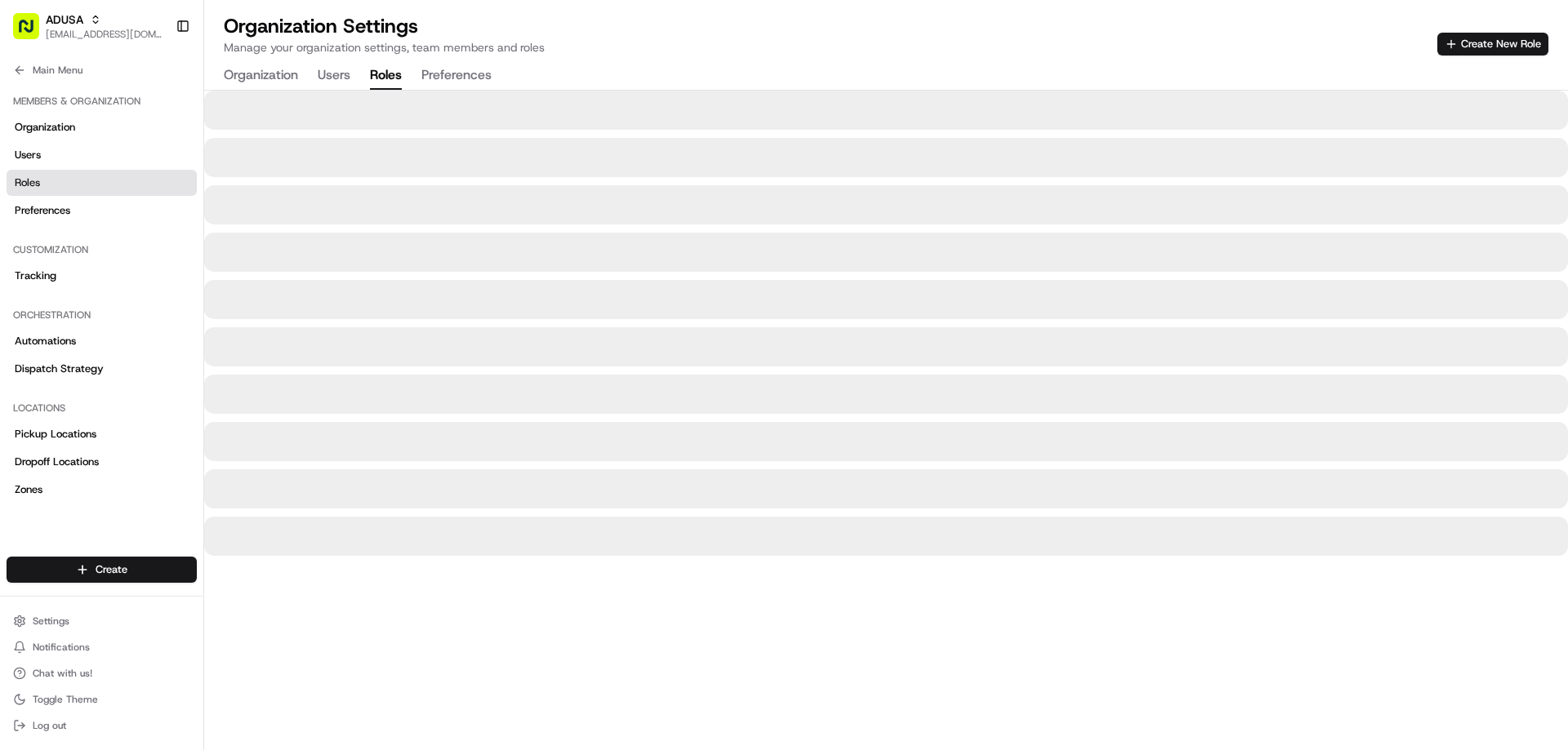
click at [467, 77] on button "Preferences" at bounding box center [456, 76] width 71 height 28
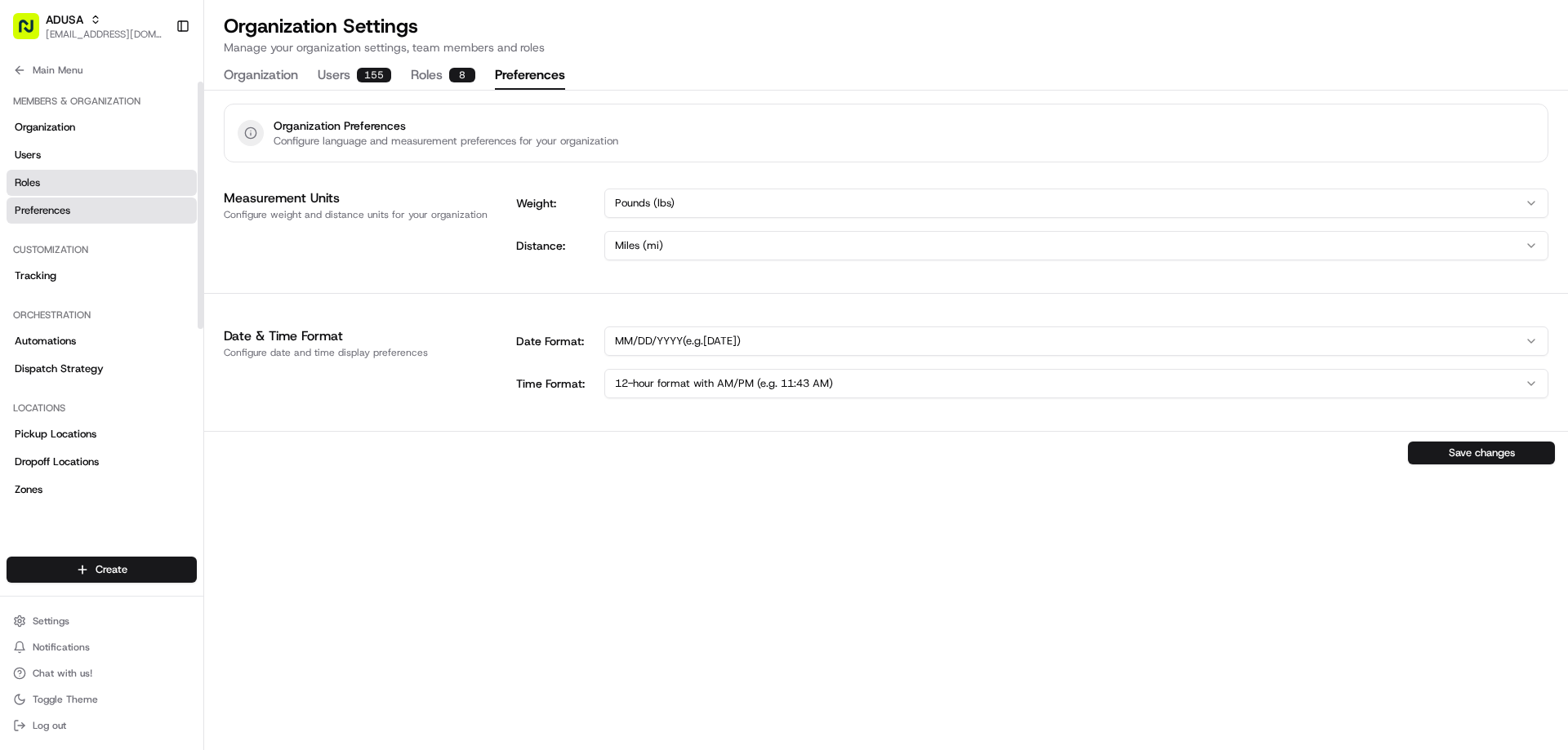
click at [39, 176] on span "Roles" at bounding box center [27, 183] width 25 height 15
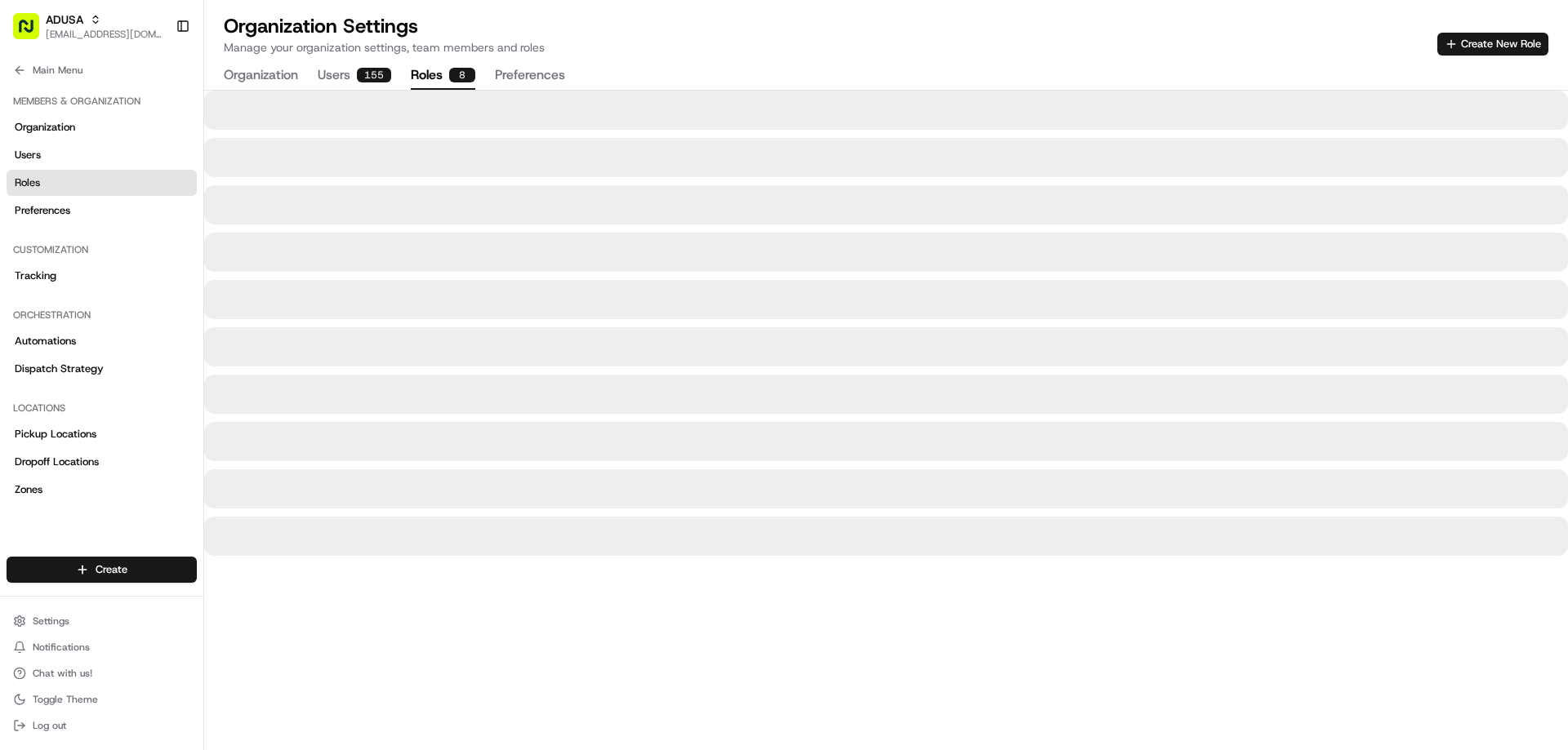
click at [426, 71] on button "Roles 8" at bounding box center [443, 76] width 65 height 28
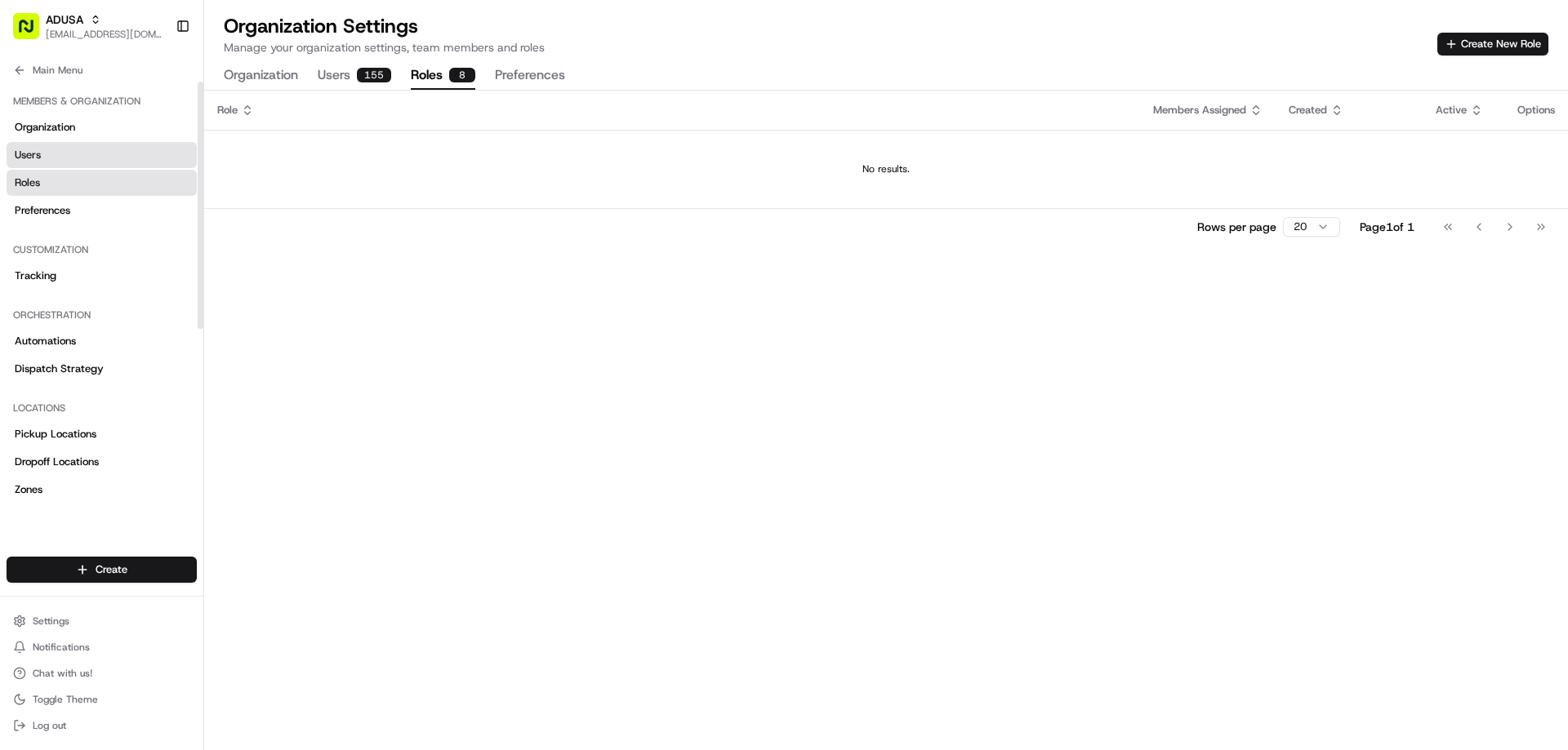
click at [42, 158] on link "Users" at bounding box center [102, 155] width 190 height 26
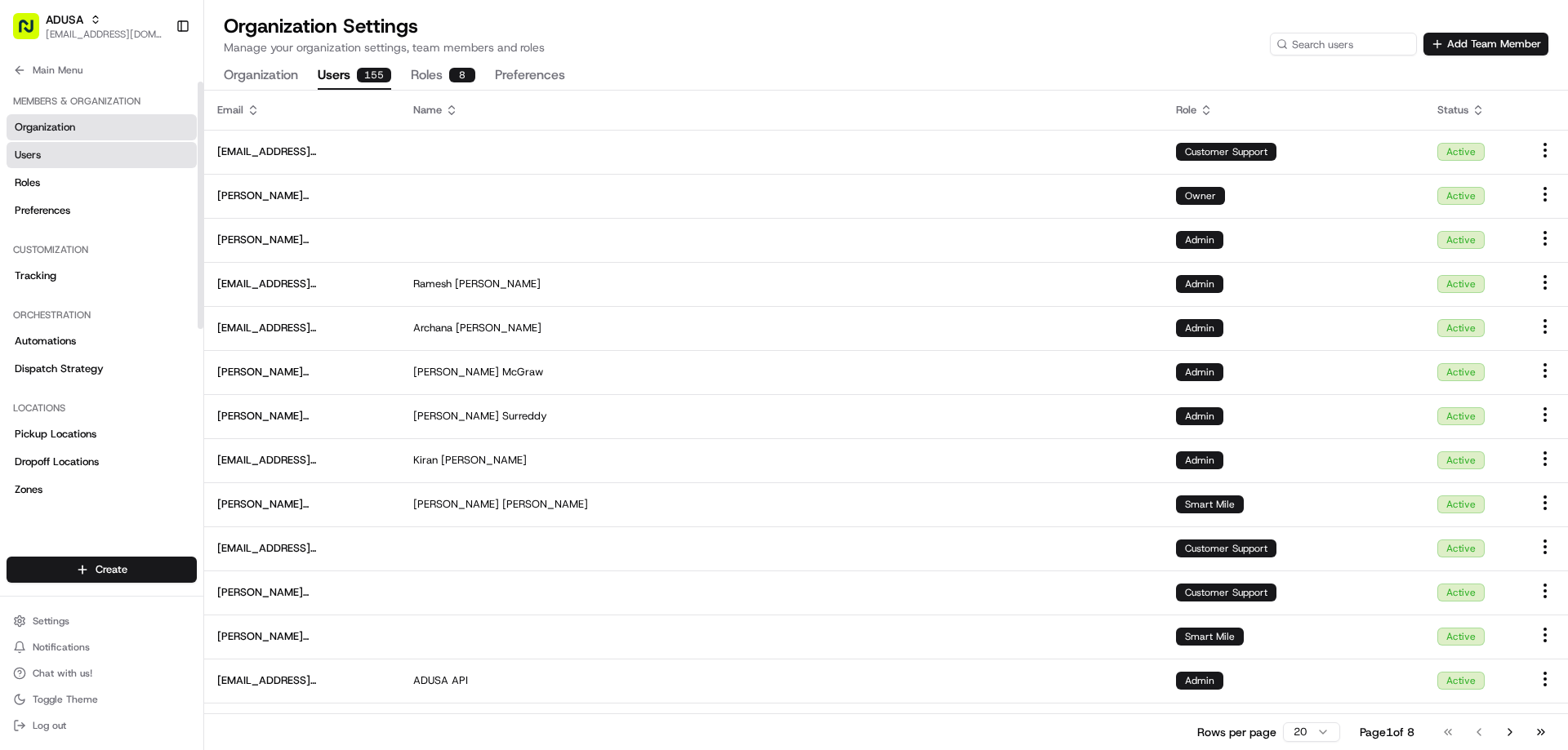
click at [56, 123] on span "Organization" at bounding box center [45, 127] width 60 height 15
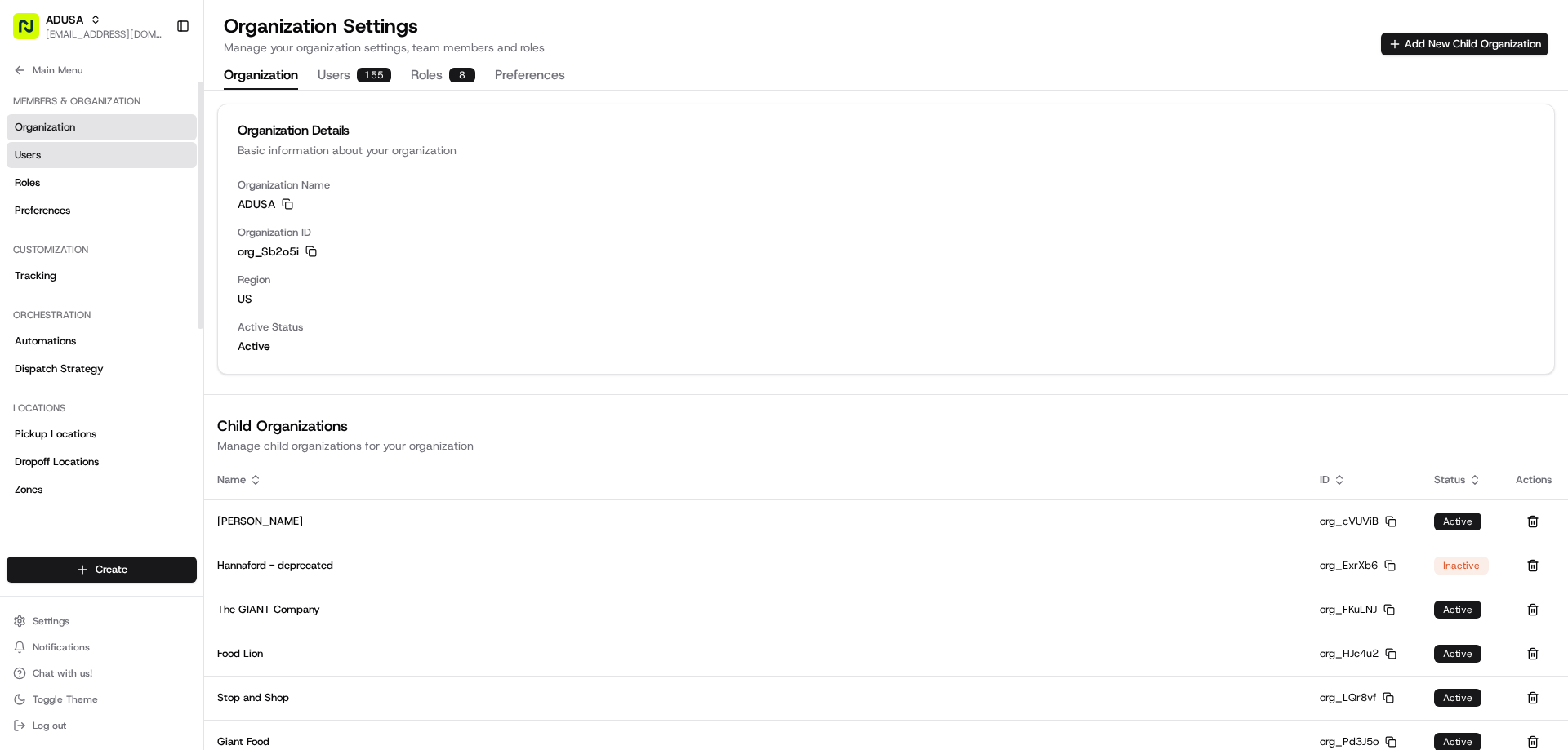
click at [37, 154] on span "Users" at bounding box center [28, 155] width 26 height 15
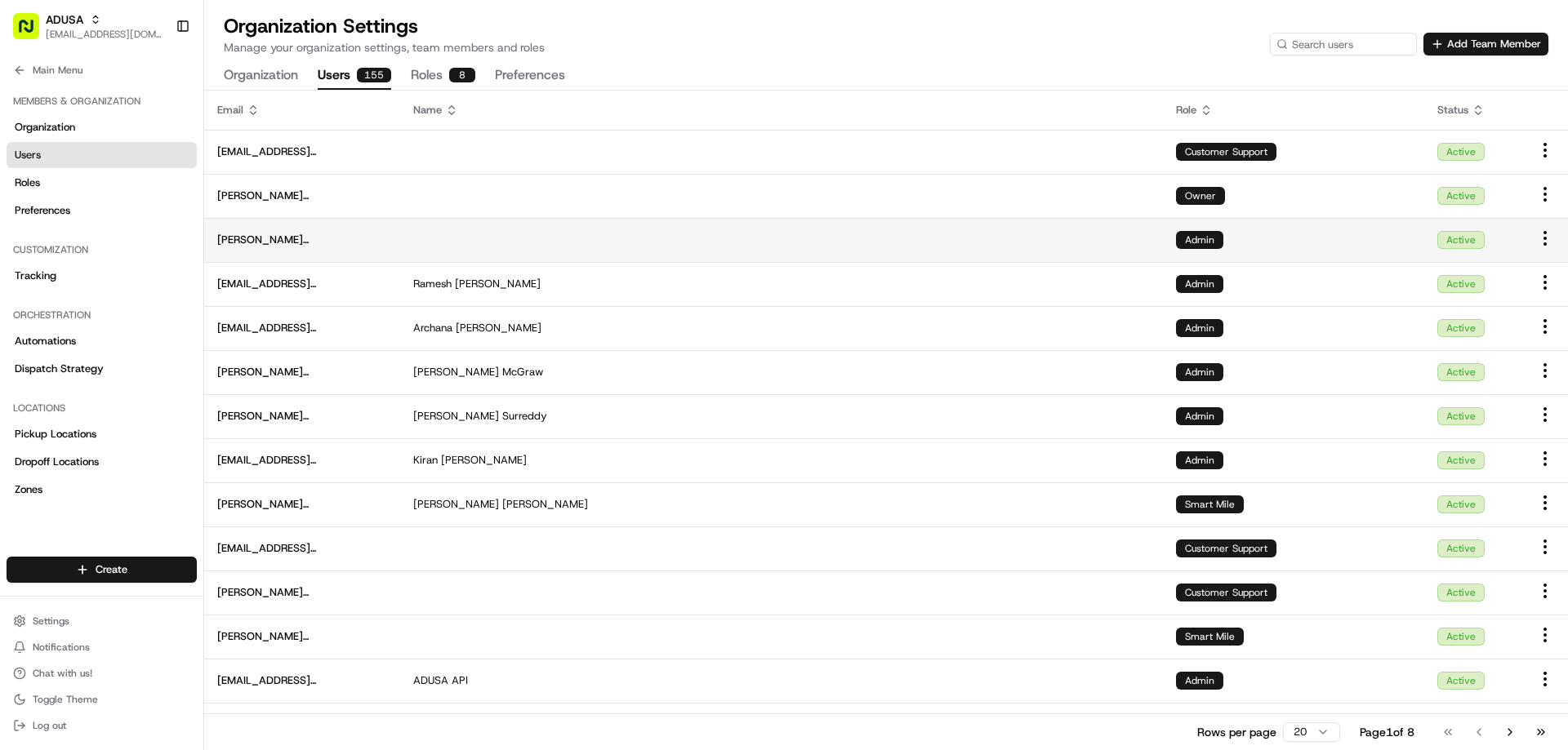
click at [1205, 236] on div "Admin" at bounding box center [1199, 239] width 47 height 18
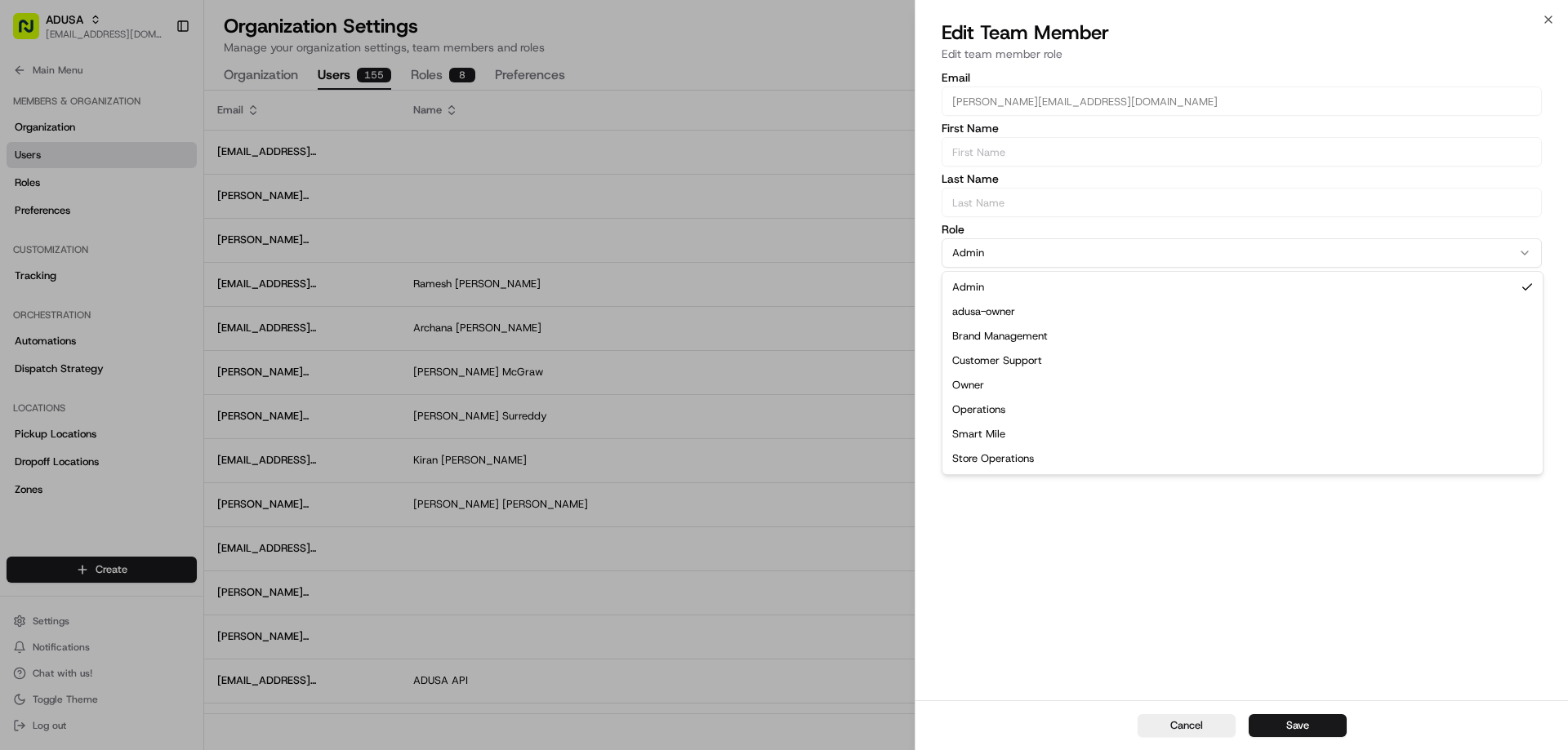
click at [1198, 263] on button "Admin" at bounding box center [1241, 253] width 600 height 29
